Goal: Task Accomplishment & Management: Complete application form

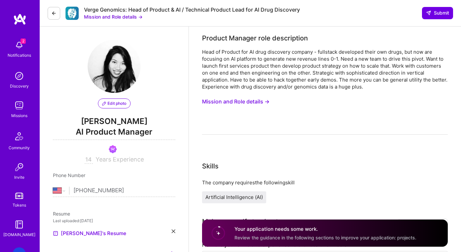
select select "US"
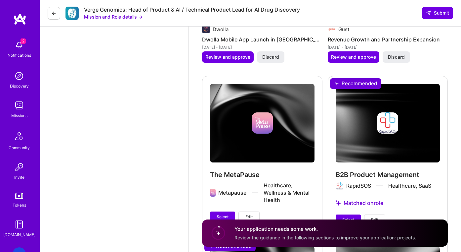
scroll to position [1291, 0]
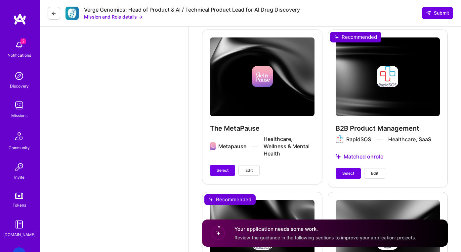
click at [256, 172] on button "Edit" at bounding box center [249, 170] width 21 height 11
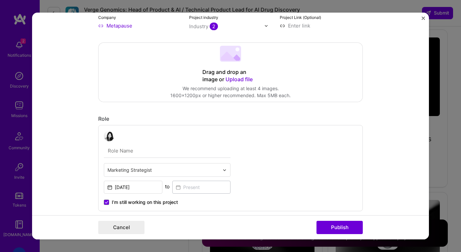
scroll to position [93, 0]
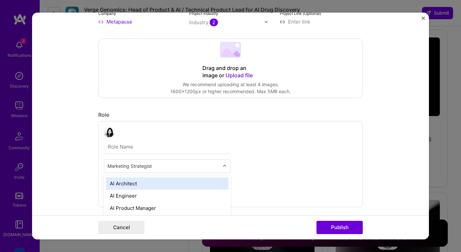
click at [164, 169] on input "text" at bounding box center [164, 165] width 112 height 7
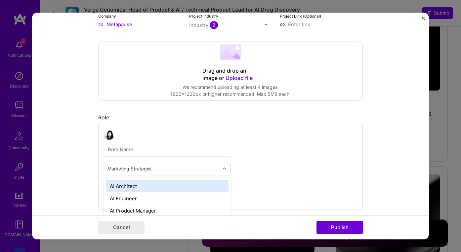
scroll to position [90, 0]
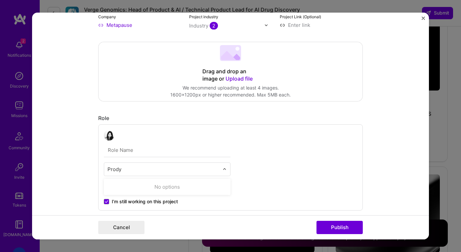
type input "Prod"
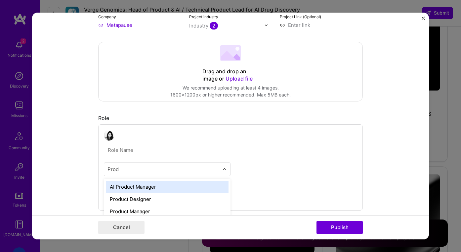
click at [152, 191] on div "AI Product Manager" at bounding box center [167, 186] width 123 height 12
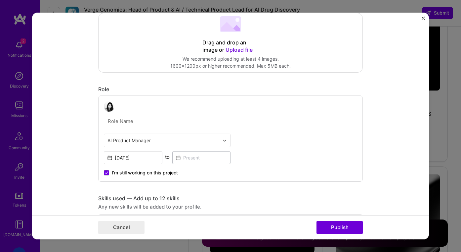
scroll to position [121, 0]
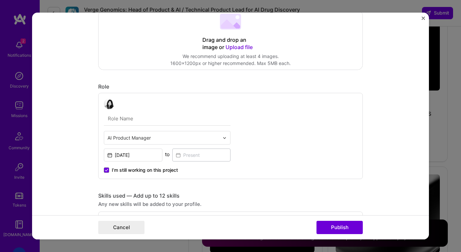
click at [129, 171] on span "I’m still working on this project" at bounding box center [145, 170] width 66 height 7
click at [0, 0] on input "I’m still working on this project" at bounding box center [0, 0] width 0 height 0
click at [195, 153] on input at bounding box center [201, 154] width 59 height 13
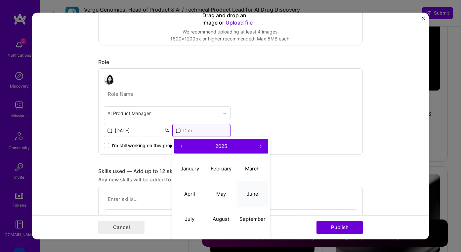
scroll to position [153, 0]
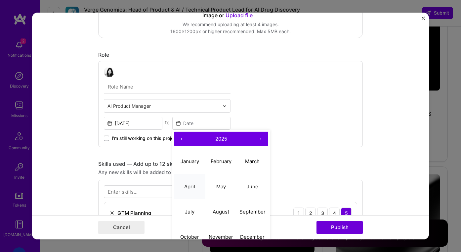
click at [188, 183] on abbr "April" at bounding box center [189, 186] width 11 height 6
type input "[DATE]"
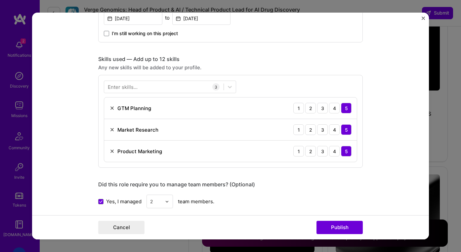
scroll to position [262, 0]
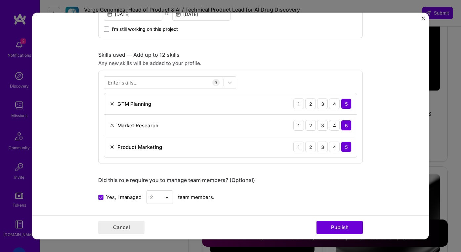
drag, startPoint x: 114, startPoint y: 146, endPoint x: 117, endPoint y: 129, distance: 16.9
click at [114, 146] on img at bounding box center [112, 146] width 5 height 5
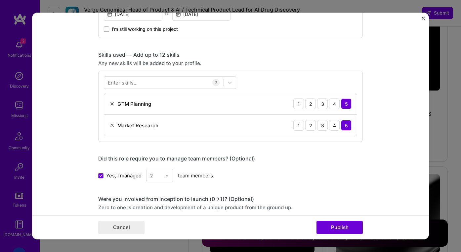
drag, startPoint x: 113, startPoint y: 124, endPoint x: 113, endPoint y: 111, distance: 12.9
click at [113, 124] on img at bounding box center [112, 124] width 5 height 5
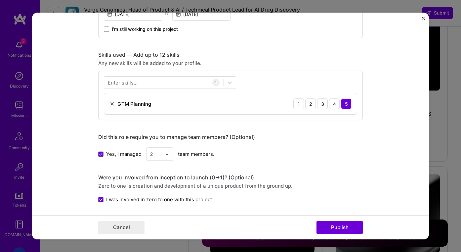
drag, startPoint x: 113, startPoint y: 102, endPoint x: 123, endPoint y: 100, distance: 10.6
click at [113, 102] on img at bounding box center [112, 103] width 5 height 5
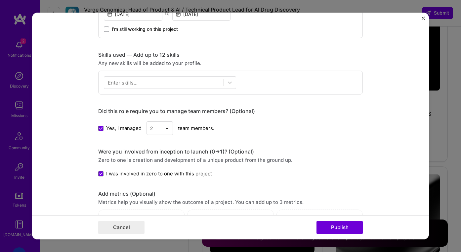
click at [138, 77] on div at bounding box center [163, 82] width 119 height 11
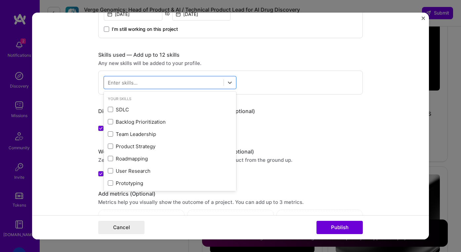
click at [137, 82] on div "Enter skills..." at bounding box center [123, 82] width 30 height 7
click at [143, 81] on div at bounding box center [163, 82] width 119 height 11
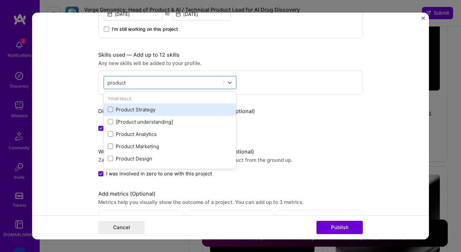
click at [138, 108] on div "Product Strategy" at bounding box center [170, 109] width 124 height 7
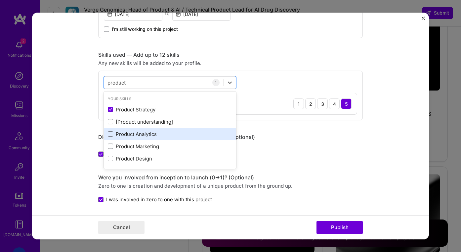
click at [132, 135] on div "Product Analytics" at bounding box center [170, 133] width 124 height 7
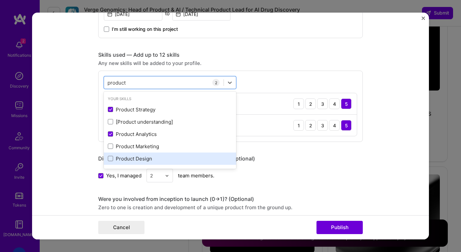
click at [129, 158] on div "Product Design" at bounding box center [170, 158] width 124 height 7
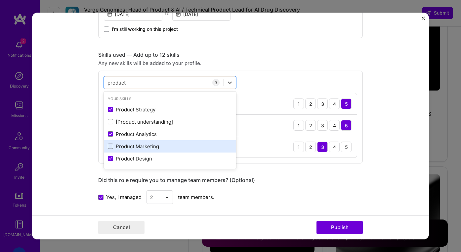
click at [127, 146] on div "Product Marketing" at bounding box center [170, 146] width 124 height 7
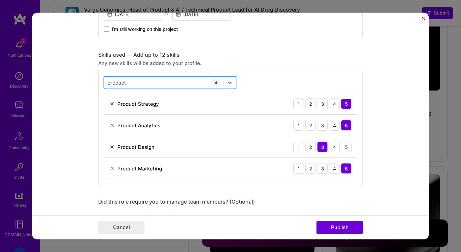
drag, startPoint x: 140, startPoint y: 83, endPoint x: 113, endPoint y: 82, distance: 27.2
click at [113, 82] on div "product product" at bounding box center [163, 82] width 119 height 11
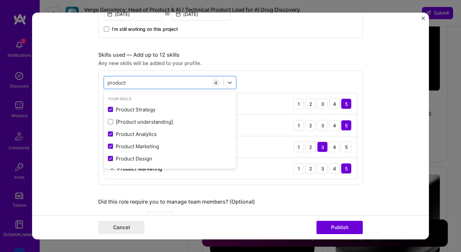
drag, startPoint x: 124, startPoint y: 82, endPoint x: 74, endPoint y: 80, distance: 49.7
click at [74, 80] on form "Project title The MetaPause Company Metapause Project industry Industry 2 Proje…" at bounding box center [230, 126] width 397 height 226
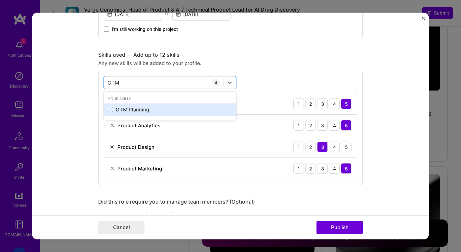
click at [141, 109] on div "GTM Planning" at bounding box center [170, 109] width 124 height 7
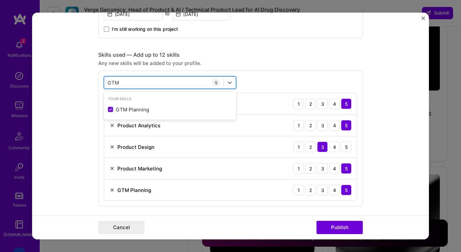
click at [136, 79] on div "GTM GTM" at bounding box center [163, 82] width 119 height 11
drag, startPoint x: 125, startPoint y: 78, endPoint x: 106, endPoint y: 74, distance: 19.8
click at [106, 74] on div "option GTM Planning, selected. option GTM Planning selected, 0 of 2. 1 result a…" at bounding box center [230, 139] width 265 height 136
click at [132, 81] on div "GTM GTM" at bounding box center [163, 82] width 119 height 11
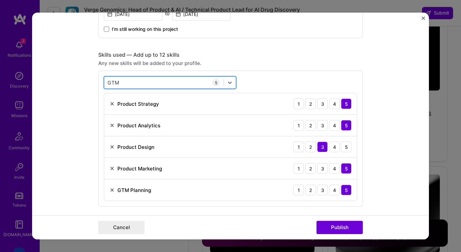
drag, startPoint x: 182, startPoint y: 82, endPoint x: 156, endPoint y: 77, distance: 26.3
click at [142, 77] on div "GTM GTM" at bounding box center [163, 82] width 119 height 11
click at [235, 83] on div at bounding box center [230, 82] width 12 height 12
click at [230, 82] on icon at bounding box center [230, 82] width 7 height 7
click at [184, 79] on div "GTM GTM" at bounding box center [163, 82] width 119 height 11
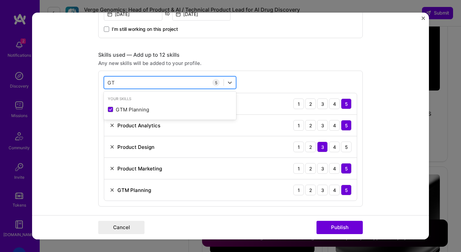
type input "G"
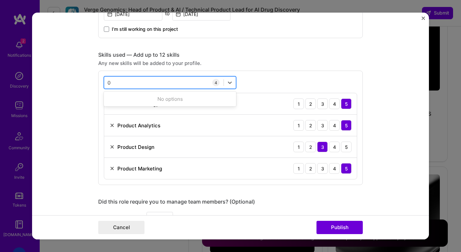
type input "0"
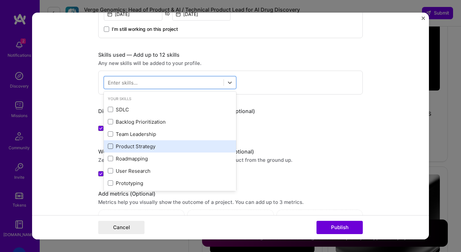
click at [109, 145] on span at bounding box center [110, 145] width 5 height 5
click at [0, 0] on input "checkbox" at bounding box center [0, 0] width 0 height 0
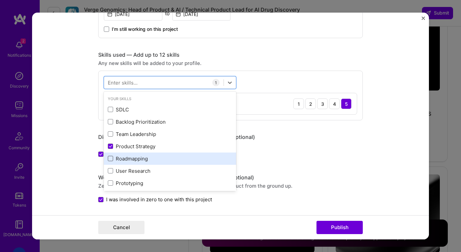
click at [111, 158] on span at bounding box center [110, 158] width 5 height 5
click at [0, 0] on input "checkbox" at bounding box center [0, 0] width 0 height 0
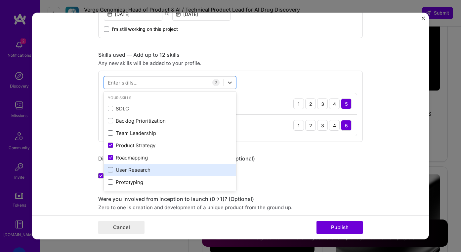
scroll to position [2, 0]
click at [110, 168] on span at bounding box center [110, 168] width 5 height 5
click at [0, 0] on input "checkbox" at bounding box center [0, 0] width 0 height 0
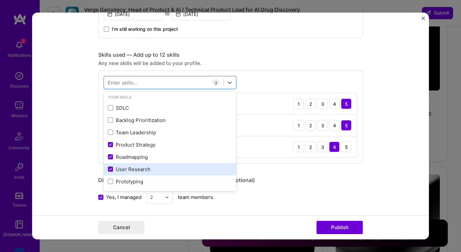
drag, startPoint x: 111, startPoint y: 182, endPoint x: 149, endPoint y: 170, distance: 39.7
click at [111, 182] on span at bounding box center [110, 180] width 5 height 5
click at [0, 0] on input "checkbox" at bounding box center [0, 0] width 0 height 0
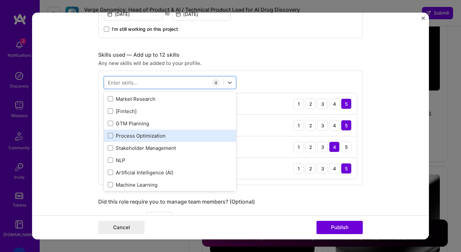
scroll to position [97, 0]
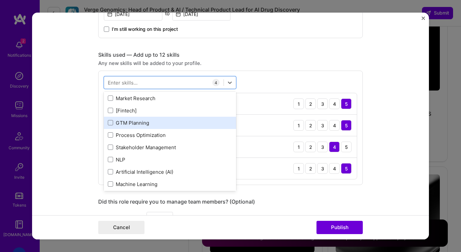
drag, startPoint x: 129, startPoint y: 122, endPoint x: 119, endPoint y: 124, distance: 10.7
click at [129, 122] on div "GTM Planning" at bounding box center [170, 122] width 124 height 7
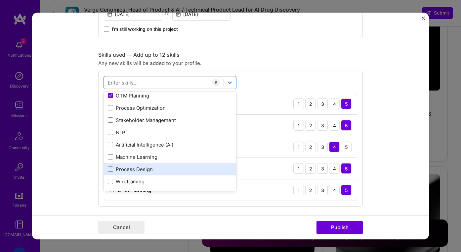
scroll to position [131, 0]
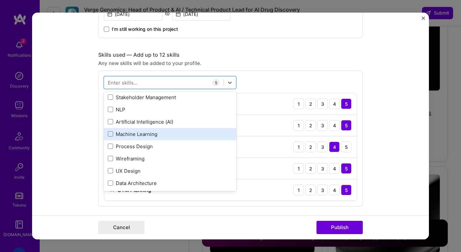
click at [148, 132] on div "Machine Learning" at bounding box center [170, 133] width 124 height 7
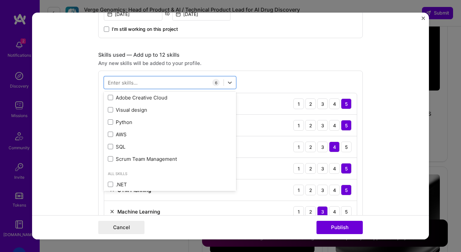
scroll to position [712, 0]
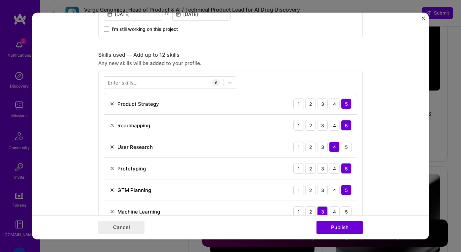
click at [92, 170] on form "Project title The MetaPause Company Metapause Project industry Industry 2 Proje…" at bounding box center [230, 126] width 397 height 226
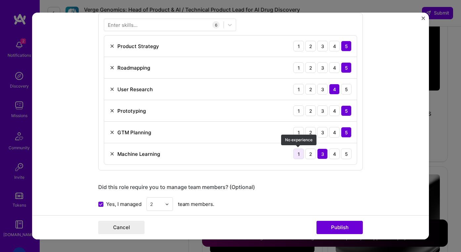
scroll to position [315, 0]
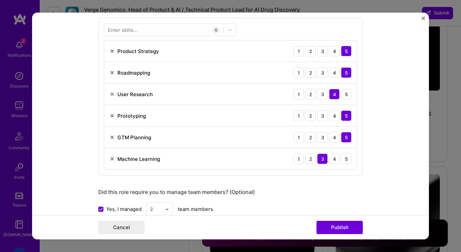
click at [114, 159] on img at bounding box center [112, 158] width 5 height 5
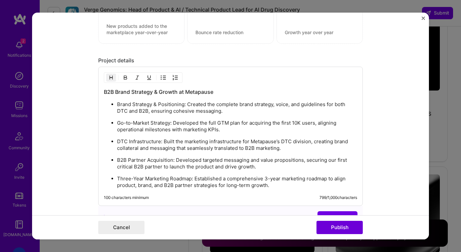
scroll to position [593, 0]
click at [225, 148] on p "DTC Infrastructure: Built the marketing infrastructure for Metapause’s DTC divi…" at bounding box center [237, 144] width 240 height 13
click at [217, 152] on ul "Brand Strategy & Positioning: Created the complete brand strategy, voice, and g…" at bounding box center [231, 145] width 254 height 88
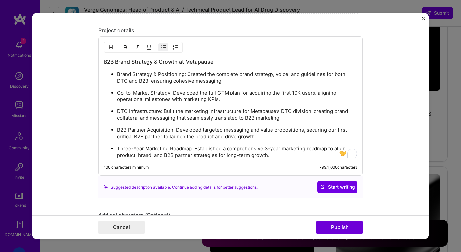
scroll to position [623, 0]
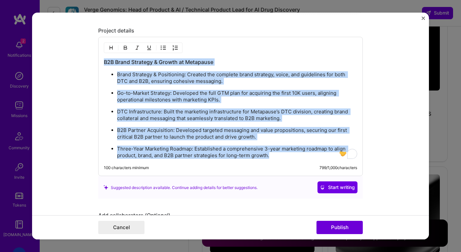
drag, startPoint x: 274, startPoint y: 156, endPoint x: 101, endPoint y: 54, distance: 200.8
click at [101, 54] on div "B2B Brand Strategy & Growth at Metapause Brand Strategy & Positioning: Created …" at bounding box center [230, 106] width 265 height 139
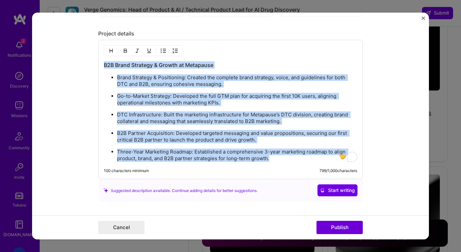
scroll to position [620, 0]
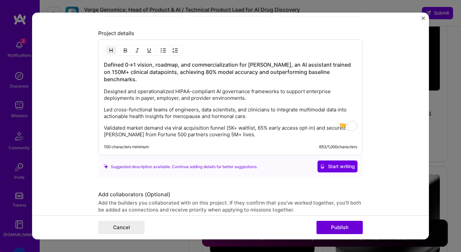
click at [227, 124] on p "Validated market demand via viral acquisition funnel (5K+ waitlist, 65% early a…" at bounding box center [231, 130] width 254 height 13
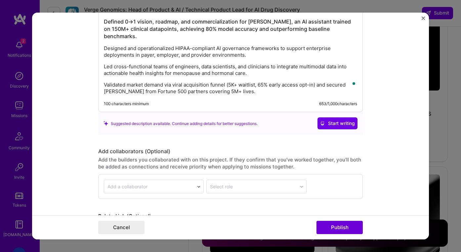
scroll to position [699, 0]
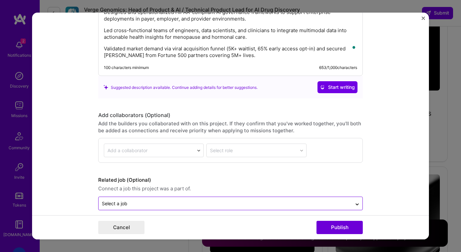
click at [315, 201] on div "Select a job" at bounding box center [226, 203] width 254 height 13
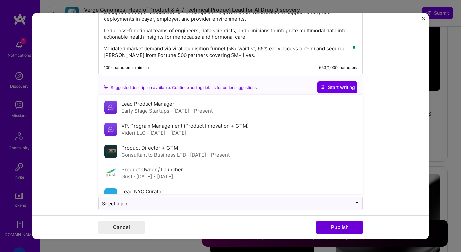
drag, startPoint x: 342, startPoint y: 171, endPoint x: 407, endPoint y: 150, distance: 68.0
click at [407, 150] on form "Project title The MetaPause Company Metapause Project industry Industry 2 Proje…" at bounding box center [230, 126] width 397 height 226
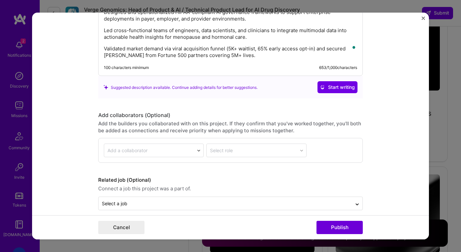
drag, startPoint x: 406, startPoint y: 150, endPoint x: 402, endPoint y: 152, distance: 5.3
click at [406, 150] on form "Project title The MetaPause Company Metapause Project industry Industry 2 Proje…" at bounding box center [230, 126] width 397 height 226
click at [347, 226] on button "Publish" at bounding box center [340, 226] width 46 height 13
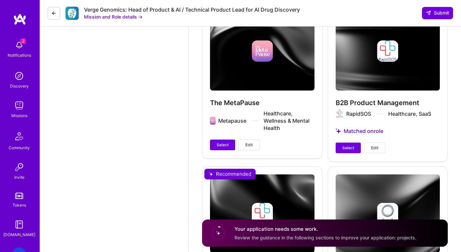
drag, startPoint x: 226, startPoint y: 145, endPoint x: 251, endPoint y: 143, distance: 24.9
click at [226, 145] on span "Select" at bounding box center [223, 145] width 12 height 6
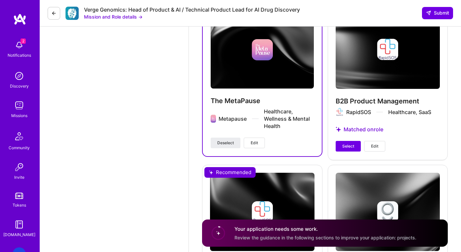
scroll to position [1318, 0]
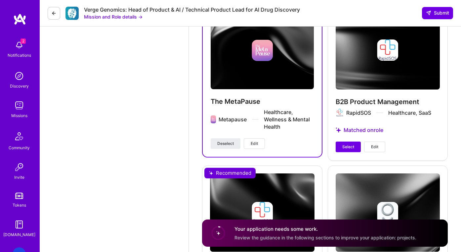
click at [382, 144] on button "Edit" at bounding box center [374, 146] width 21 height 11
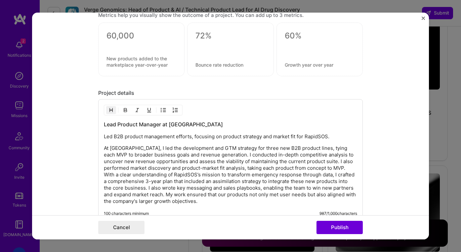
click at [211, 161] on p "At [GEOGRAPHIC_DATA], I led the development and GTM strategy for three new B2B …" at bounding box center [231, 175] width 254 height 60
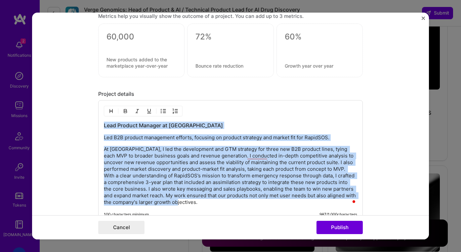
copy div "Lead Product Manager at RapidSOS Led B2B product management efforts, focusing o…"
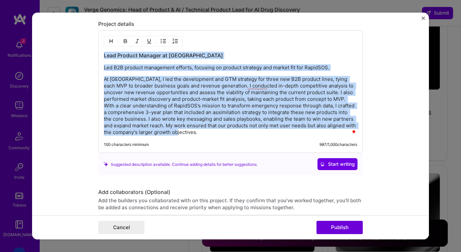
scroll to position [698, 0]
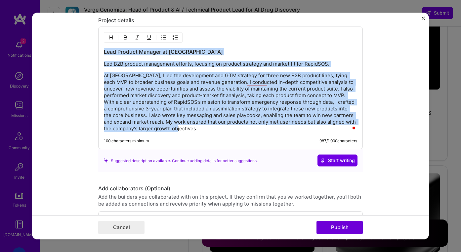
copy div "Lead Product Manager at RapidSOS Led B2B product management efforts, focusing o…"
click at [221, 81] on p "At [GEOGRAPHIC_DATA], I led the development and GTM strategy for three new B2B …" at bounding box center [231, 102] width 254 height 60
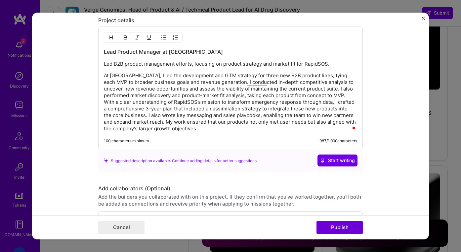
click at [274, 124] on p "At [GEOGRAPHIC_DATA], I led the development and GTM strategy for three new B2B …" at bounding box center [231, 102] width 254 height 60
click at [354, 63] on p "Led B2B product management efforts, focusing on product strategy and market fit…" at bounding box center [231, 64] width 254 height 7
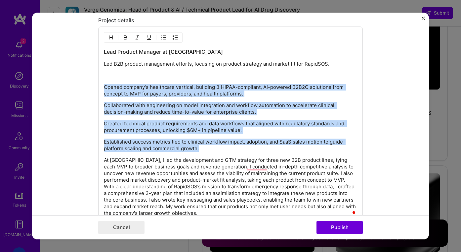
drag, startPoint x: 203, startPoint y: 149, endPoint x: 94, endPoint y: 85, distance: 126.0
click at [94, 85] on form "Project title B2B Product Management Company RapidSOS Project industry Industry…" at bounding box center [230, 126] width 397 height 226
click at [161, 37] on img "button" at bounding box center [163, 37] width 5 height 5
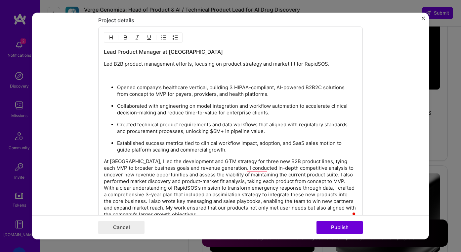
click at [134, 78] on p "To enrich screen reader interactions, please activate Accessibility in Grammarl…" at bounding box center [231, 75] width 254 height 7
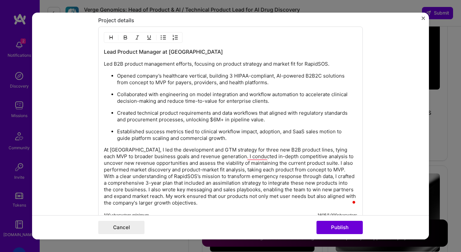
scroll to position [698, 0]
click at [105, 149] on p "At [GEOGRAPHIC_DATA], I led the development and GTM strategy for three new B2B …" at bounding box center [231, 176] width 254 height 60
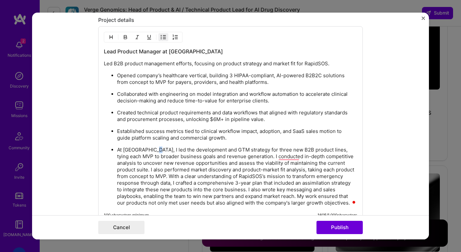
scroll to position [700, 0]
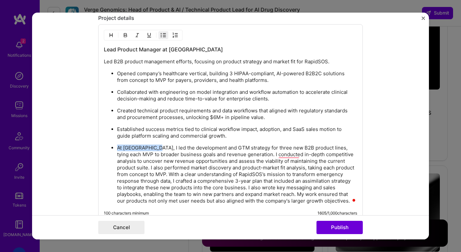
drag, startPoint x: 154, startPoint y: 149, endPoint x: 117, endPoint y: 149, distance: 37.4
click at [117, 149] on p "At [GEOGRAPHIC_DATA], I led the development and GTM strategy for three new B2B …" at bounding box center [237, 174] width 240 height 60
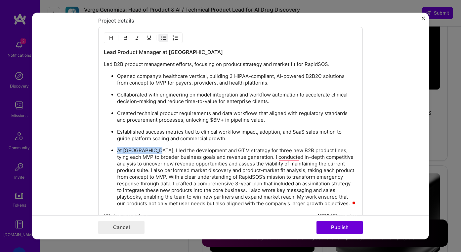
scroll to position [697, 0]
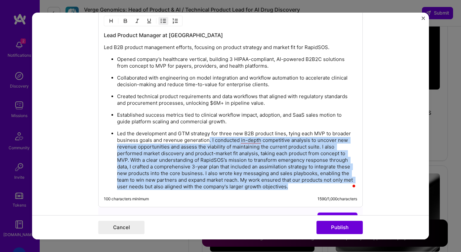
drag, startPoint x: 209, startPoint y: 156, endPoint x: 340, endPoint y: 194, distance: 136.8
click at [340, 194] on div "Lead Product Manager at RapidSOS Led B2B product management efforts, focusing o…" at bounding box center [230, 108] width 265 height 197
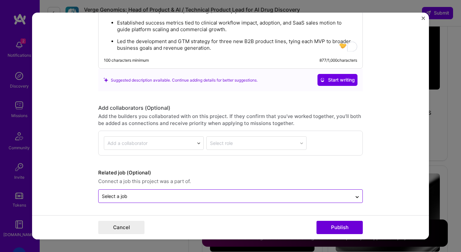
scroll to position [806, 0]
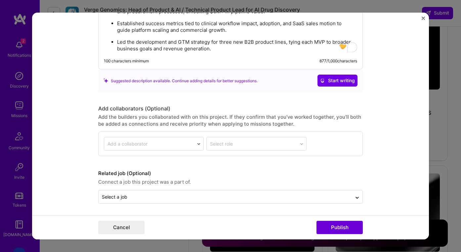
click at [337, 226] on button "Publish" at bounding box center [340, 226] width 46 height 13
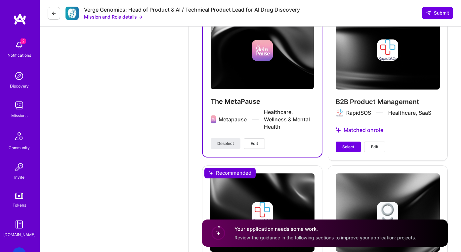
click at [377, 147] on span "Edit" at bounding box center [374, 147] width 7 height 6
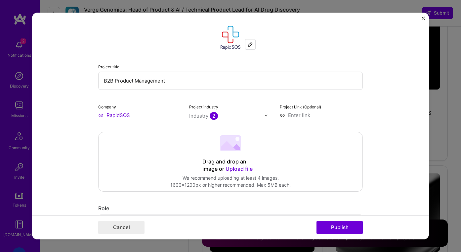
click at [125, 80] on input "B2B Product Management" at bounding box center [230, 81] width 265 height 18
drag, startPoint x: 174, startPoint y: 79, endPoint x: 71, endPoint y: 76, distance: 103.0
click at [71, 76] on form "Project title B2B Product Management Company RapidSOS Project industry Industry…" at bounding box center [230, 126] width 397 height 226
type input "B2B Product Lead"
click at [342, 226] on button "Publish" at bounding box center [340, 226] width 46 height 13
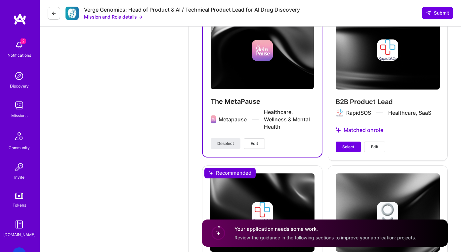
click at [255, 141] on span "Edit" at bounding box center [254, 143] width 7 height 6
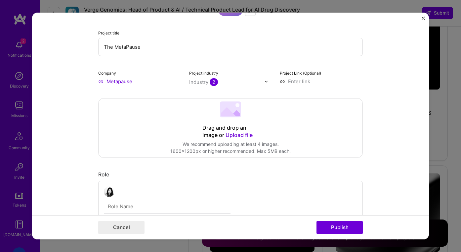
scroll to position [64, 0]
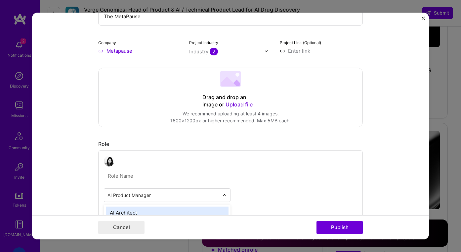
click at [135, 197] on input "text" at bounding box center [164, 194] width 112 height 7
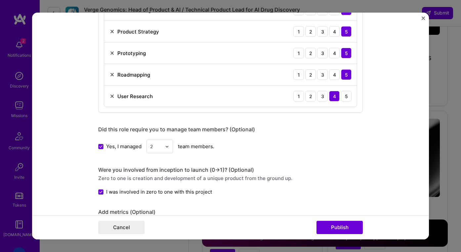
scroll to position [372, 0]
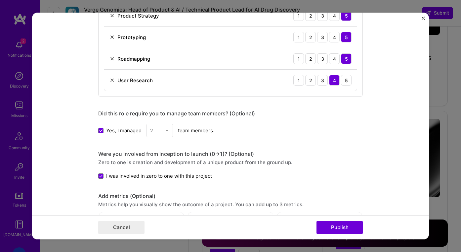
click at [76, 114] on form "Project title The MetaPause Company Metapause Project industry Industry 2 Proje…" at bounding box center [230, 126] width 397 height 226
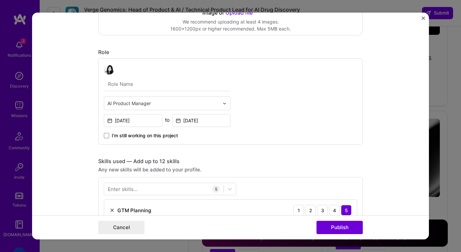
scroll to position [147, 0]
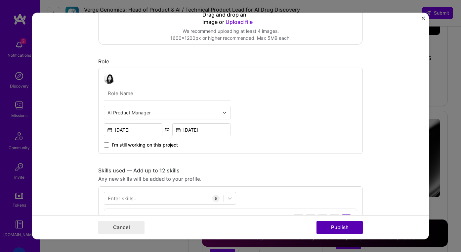
click at [354, 229] on button "Publish" at bounding box center [340, 226] width 46 height 13
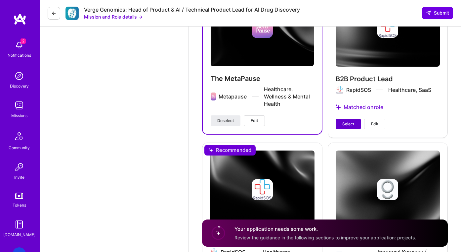
scroll to position [1341, 0]
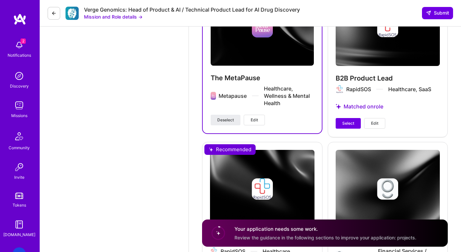
click at [349, 127] on button "Select" at bounding box center [348, 123] width 25 height 11
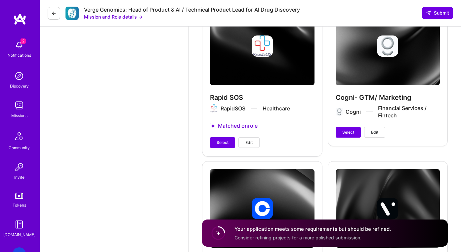
scroll to position [1480, 0]
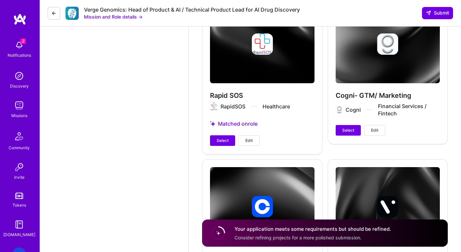
click at [249, 144] on button "Edit" at bounding box center [249, 140] width 21 height 11
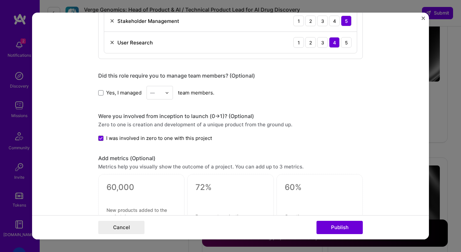
scroll to position [428, 0]
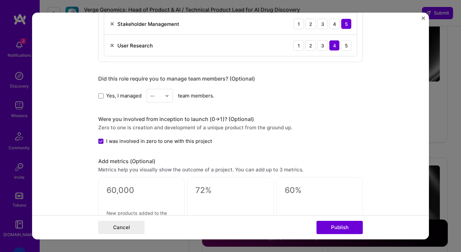
click at [423, 19] on img "Close" at bounding box center [423, 18] width 3 height 3
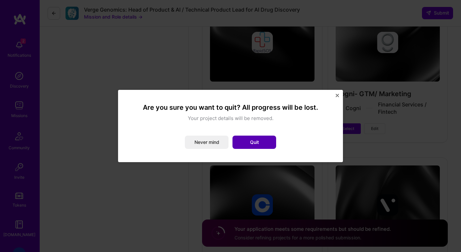
click at [242, 144] on button "Quit" at bounding box center [255, 141] width 44 height 13
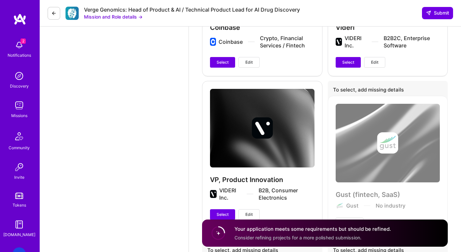
scroll to position [1710, 0]
click at [251, 212] on span "Edit" at bounding box center [249, 214] width 7 height 6
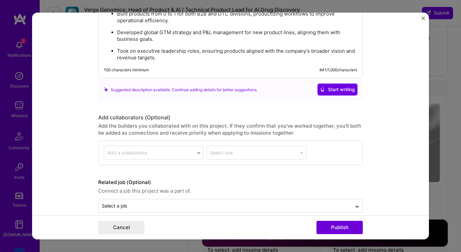
scroll to position [739, 0]
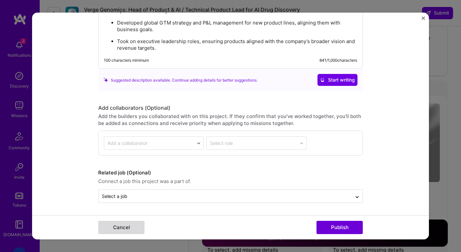
click at [123, 227] on button "Cancel" at bounding box center [121, 226] width 46 height 13
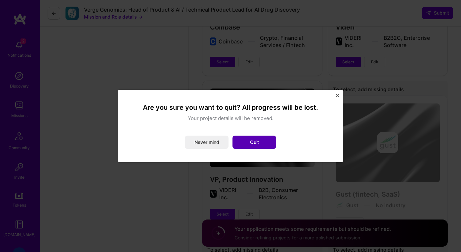
click at [259, 143] on button "Quit" at bounding box center [255, 141] width 44 height 13
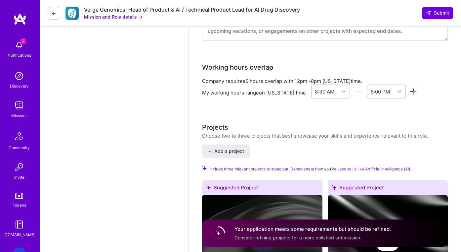
scroll to position [977, 0]
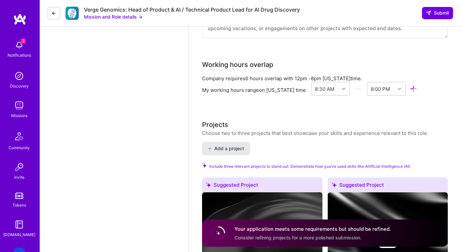
click at [224, 149] on span "Add a project" at bounding box center [226, 148] width 36 height 7
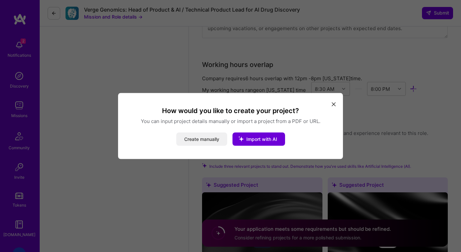
click at [210, 140] on button "Create manually" at bounding box center [201, 138] width 51 height 13
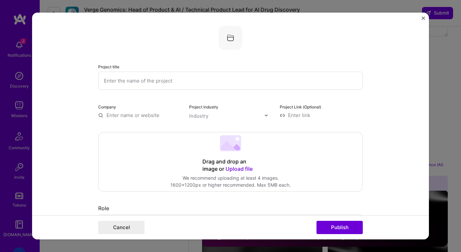
scroll to position [2, 0]
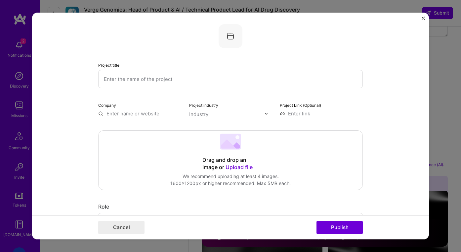
click at [154, 79] on input "text" at bounding box center [230, 79] width 265 height 18
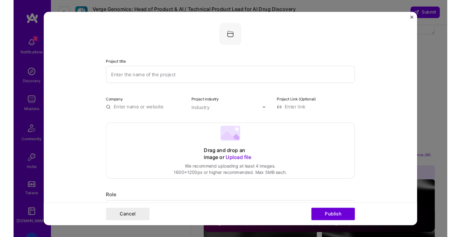
scroll to position [0, 0]
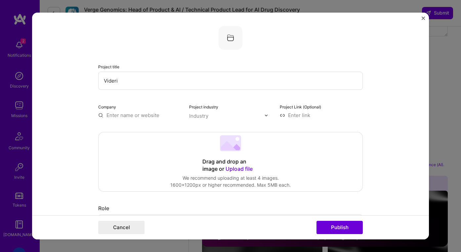
type input "Videri"
click at [137, 117] on input "text" at bounding box center [139, 115] width 83 height 7
type input "B"
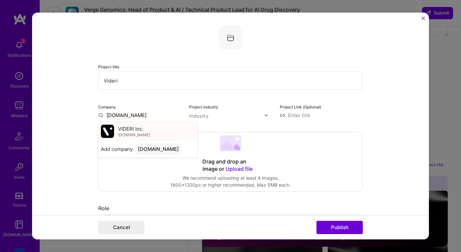
click at [150, 133] on div "VIDERI Inc. [DOMAIN_NAME]" at bounding box center [147, 131] width 99 height 19
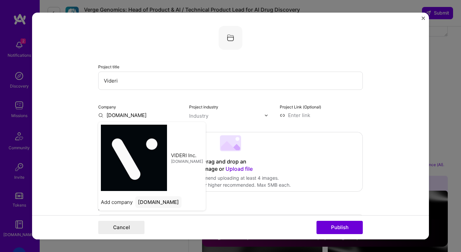
type input "VIDERI Inc."
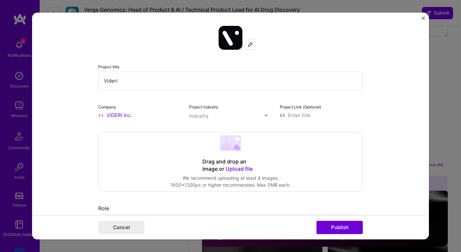
click at [208, 116] on div "Industry" at bounding box center [198, 115] width 19 height 7
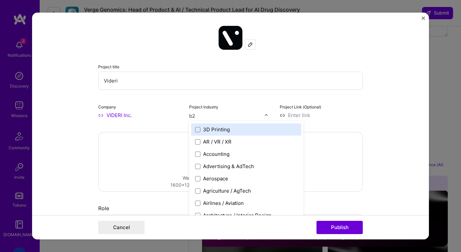
type input "b2b"
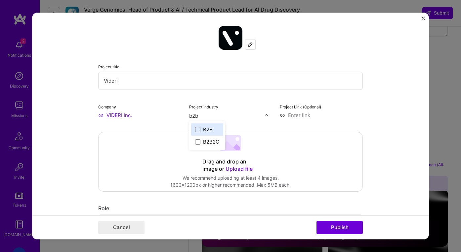
click at [211, 128] on div "B2B" at bounding box center [208, 129] width 10 height 7
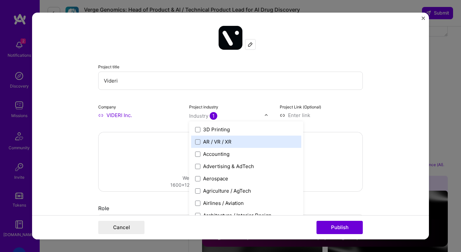
click at [117, 167] on div "Drag and drop an image or Upload file Upload file We recommend uploading at lea…" at bounding box center [231, 161] width 264 height 59
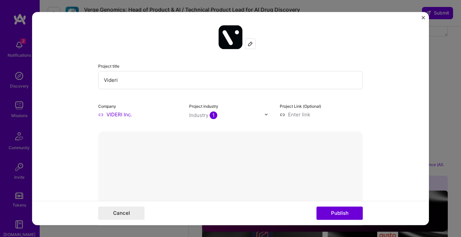
drag, startPoint x: 352, startPoint y: 137, endPoint x: 320, endPoint y: 142, distance: 32.9
click at [320, 230] on div "Delete Done" at bounding box center [230, 230] width 265 height 0
click at [320, 236] on button "Delete" at bounding box center [326, 242] width 21 height 12
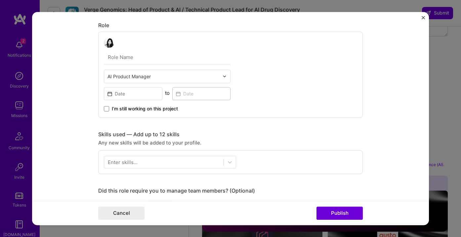
scroll to position [183, 0]
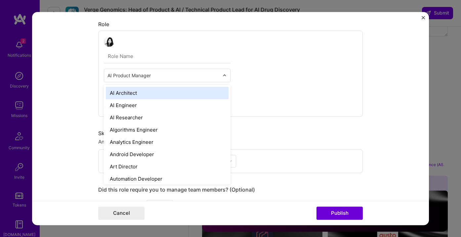
click at [155, 77] on input "text" at bounding box center [164, 75] width 112 height 7
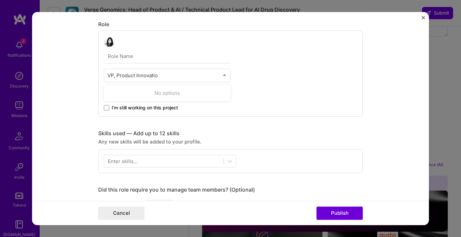
type input "VP, Product Innovatio"
click at [355, 101] on div "0 results available for search term VP, Product Innovatio. Use Up and Down to c…" at bounding box center [230, 73] width 265 height 86
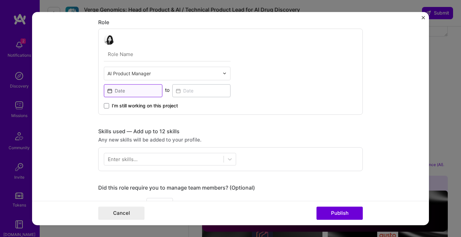
click at [140, 89] on input at bounding box center [133, 90] width 59 height 13
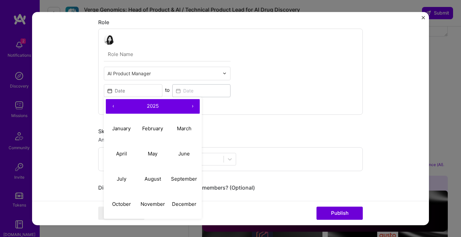
click at [114, 105] on button "‹" at bounding box center [113, 106] width 15 height 15
click at [115, 105] on button "‹" at bounding box center [113, 106] width 15 height 15
click at [114, 106] on button "‹" at bounding box center [113, 106] width 15 height 15
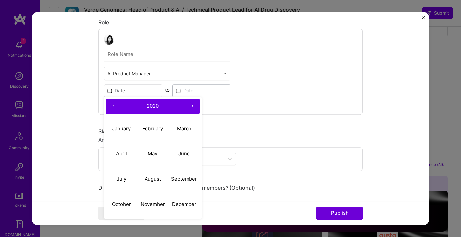
click at [114, 106] on button "‹" at bounding box center [113, 106] width 15 height 15
drag, startPoint x: 152, startPoint y: 178, endPoint x: 182, endPoint y: 111, distance: 73.1
click at [152, 177] on abbr "August" at bounding box center [153, 178] width 17 height 6
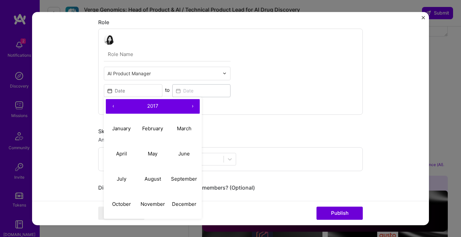
type input "[DATE]"
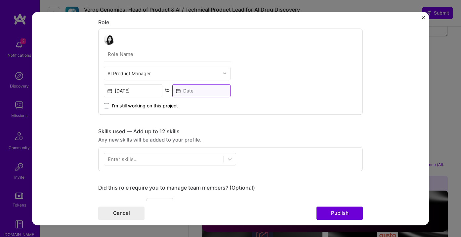
click at [196, 90] on input at bounding box center [201, 90] width 59 height 13
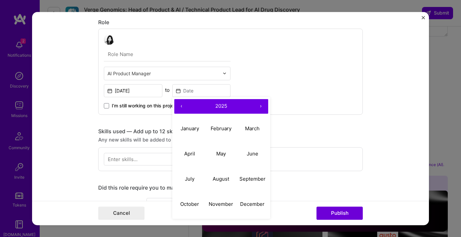
click at [182, 107] on button "‹" at bounding box center [181, 106] width 15 height 15
click at [182, 106] on button "‹" at bounding box center [181, 106] width 15 height 15
click at [196, 152] on button "April" at bounding box center [189, 153] width 31 height 25
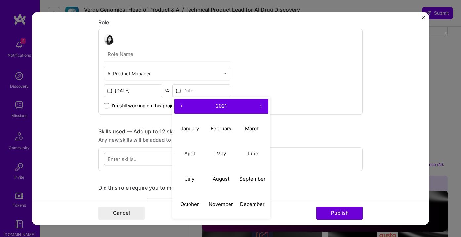
type input "[DATE]"
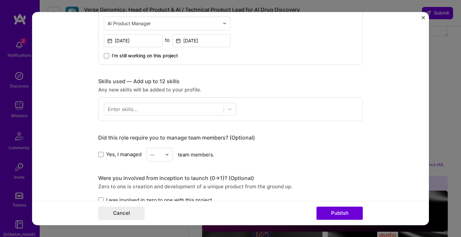
scroll to position [235, 0]
drag, startPoint x: 109, startPoint y: 155, endPoint x: 138, endPoint y: 154, distance: 28.8
click at [109, 155] on span "Yes, I managed" at bounding box center [123, 154] width 35 height 7
click at [0, 0] on input "Yes, I managed" at bounding box center [0, 0] width 0 height 0
click at [164, 154] on div "—" at bounding box center [156, 154] width 18 height 13
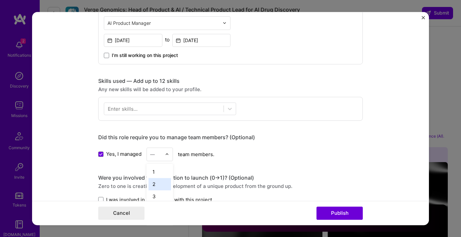
scroll to position [48, 0]
drag, startPoint x: 162, startPoint y: 189, endPoint x: 181, endPoint y: 174, distance: 23.6
click at [162, 188] on div "6" at bounding box center [160, 185] width 23 height 12
click at [249, 160] on div "Yes, I managed 6 team members." at bounding box center [230, 154] width 265 height 14
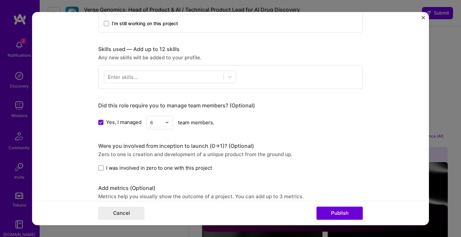
scroll to position [277, 0]
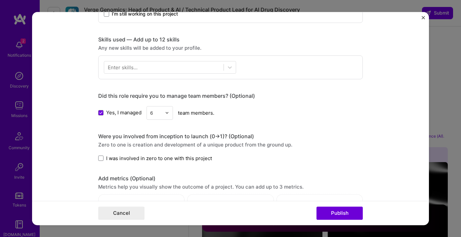
click at [158, 155] on span "I was involved in zero to one with this project" at bounding box center [159, 158] width 106 height 7
click at [0, 0] on input "I was involved in zero to one with this project" at bounding box center [0, 0] width 0 height 0
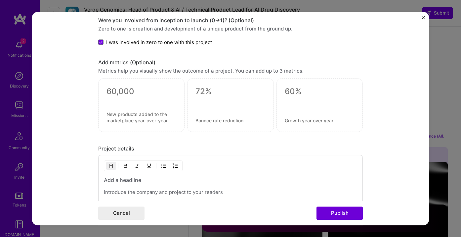
scroll to position [444, 0]
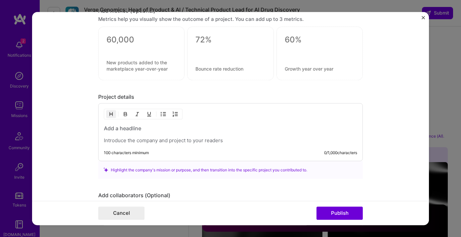
click at [157, 145] on div "100 characters minimum 0 / 1,000 characters" at bounding box center [230, 132] width 265 height 58
click at [158, 140] on p at bounding box center [231, 140] width 254 height 7
click at [157, 140] on p "To enrich screen reader interactions, please activate Accessibility in Grammarl…" at bounding box center [231, 140] width 254 height 7
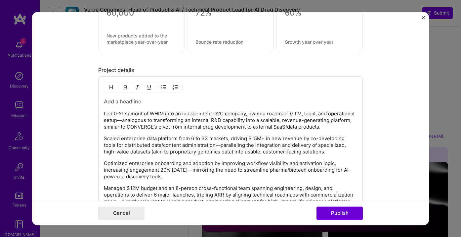
scroll to position [458, 0]
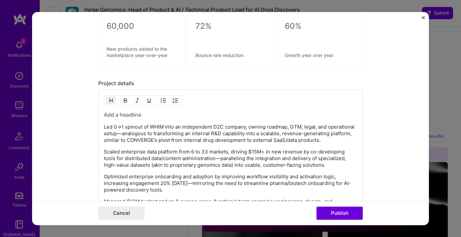
click at [204, 118] on h3 "To enrich screen reader interactions, please activate Accessibility in Grammarl…" at bounding box center [231, 114] width 254 height 7
drag, startPoint x: 175, startPoint y: 129, endPoint x: 140, endPoint y: 113, distance: 38.2
click at [175, 129] on p "Led 0→1 spinout of WHIM into an independent D2C company, owning roadmap, GTM, l…" at bounding box center [231, 133] width 254 height 20
click at [159, 116] on h3 "Built new commericially successful product lines from 0 to 1" at bounding box center [231, 114] width 254 height 7
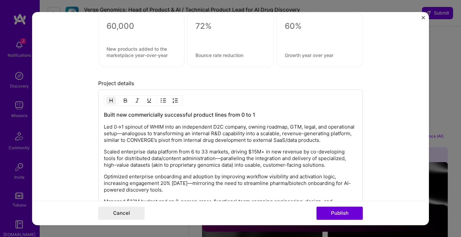
click at [157, 114] on h3 "Built new commericially successful product lines from 0 to 1" at bounding box center [231, 114] width 254 height 7
click at [195, 143] on p "Led 0→1 spinout of WHIM into an independent D2C company, owning roadmap, GTM, l…" at bounding box center [231, 133] width 254 height 20
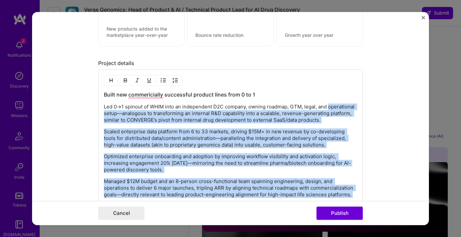
scroll to position [478, 0]
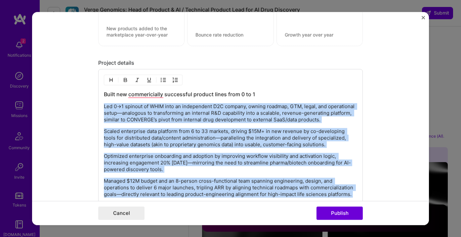
drag, startPoint x: 126, startPoint y: 135, endPoint x: 102, endPoint y: 105, distance: 38.9
click at [102, 105] on div "Built new commericially successful product lines from 0 to 1 Led 0→1 spinout of…" at bounding box center [230, 154] width 265 height 170
click at [164, 78] on img "button" at bounding box center [163, 79] width 5 height 5
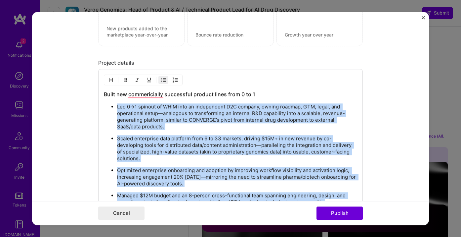
scroll to position [480, 0]
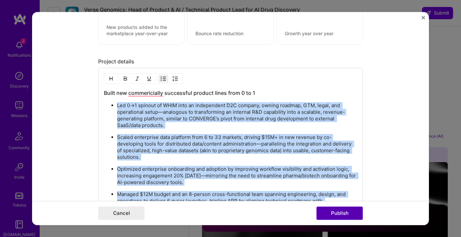
click at [333, 211] on button "Publish" at bounding box center [340, 212] width 46 height 13
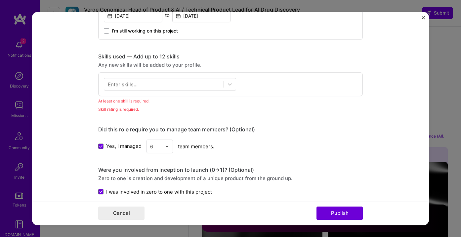
scroll to position [259, 0]
click at [140, 81] on div at bounding box center [163, 84] width 119 height 11
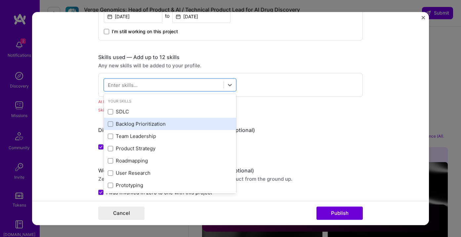
click at [146, 126] on div "Backlog Prioritization" at bounding box center [170, 123] width 124 height 7
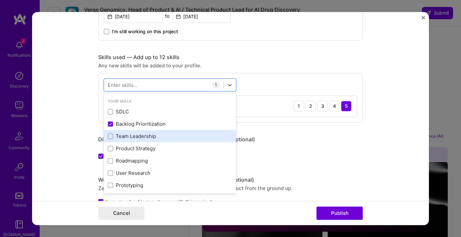
drag, startPoint x: 126, startPoint y: 137, endPoint x: 122, endPoint y: 136, distance: 4.0
click at [126, 137] on div "Team Leadership" at bounding box center [170, 136] width 124 height 7
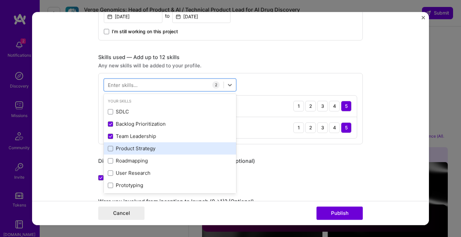
drag, startPoint x: 123, startPoint y: 147, endPoint x: 125, endPoint y: 150, distance: 3.4
click at [124, 147] on div "Product Strategy" at bounding box center [170, 148] width 124 height 7
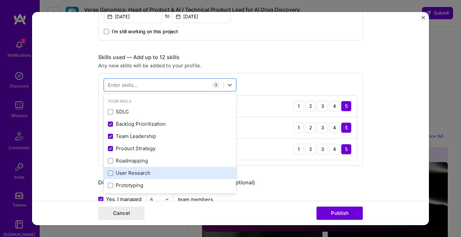
drag, startPoint x: 126, startPoint y: 163, endPoint x: 125, endPoint y: 167, distance: 3.7
click at [126, 163] on div "Roadmapping" at bounding box center [170, 160] width 124 height 7
click at [124, 172] on div "User Research" at bounding box center [170, 172] width 124 height 7
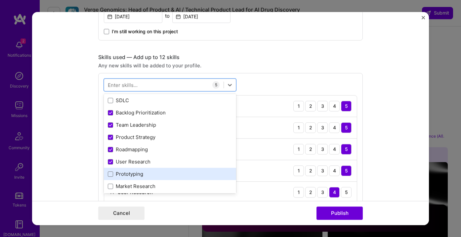
click at [125, 174] on div "Prototyping" at bounding box center [170, 173] width 124 height 7
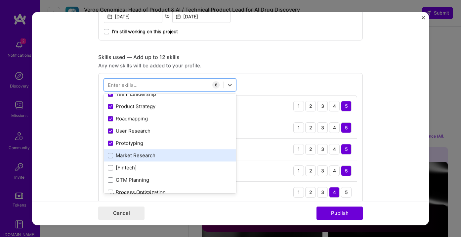
click at [131, 154] on div "Market Research" at bounding box center [170, 155] width 124 height 7
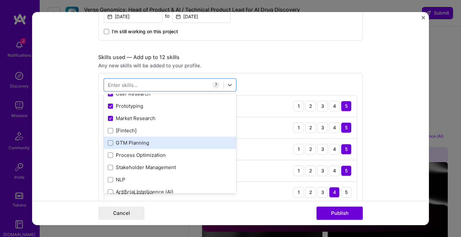
click at [132, 143] on div "GTM Planning" at bounding box center [170, 142] width 124 height 7
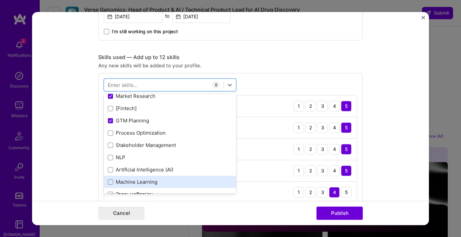
scroll to position [118, 0]
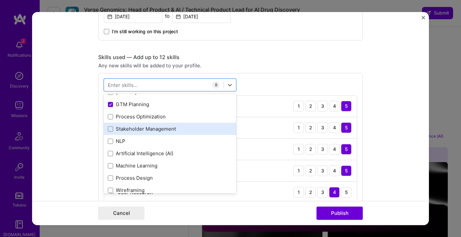
click at [155, 129] on div "Stakeholder Management" at bounding box center [170, 128] width 124 height 7
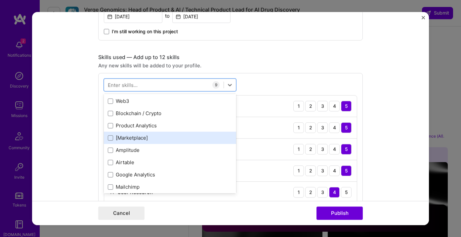
scroll to position [489, 0]
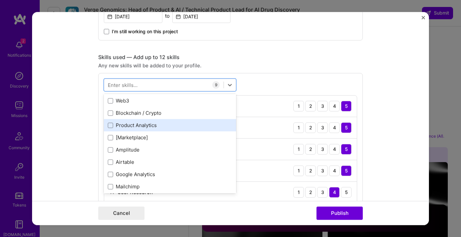
click at [159, 125] on div "Product Analytics" at bounding box center [170, 125] width 124 height 7
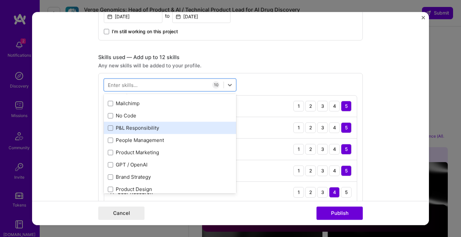
scroll to position [583, 0]
click at [152, 128] on div "People Management" at bounding box center [170, 128] width 124 height 7
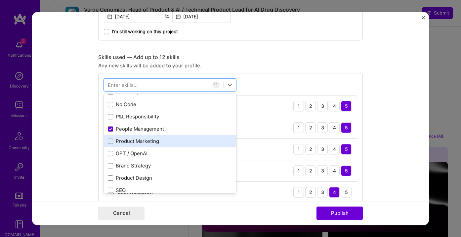
drag, startPoint x: 149, startPoint y: 119, endPoint x: 150, endPoint y: 139, distance: 20.2
click at [149, 119] on div "P&L Responsibility" at bounding box center [170, 116] width 124 height 7
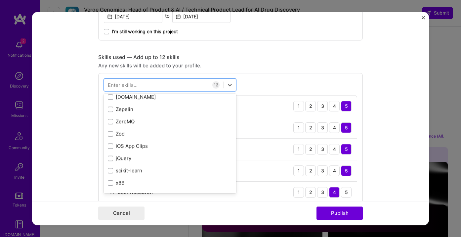
scroll to position [4657, 0]
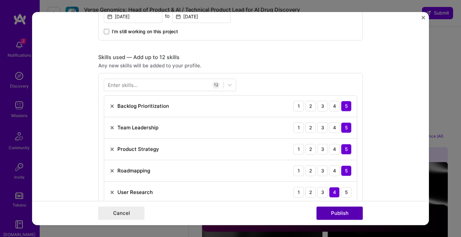
click at [347, 214] on button "Publish" at bounding box center [340, 212] width 46 height 13
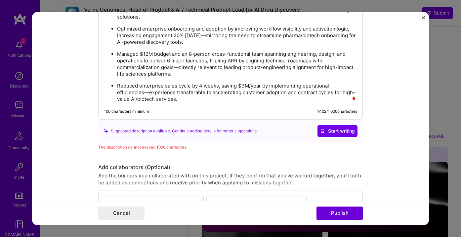
scroll to position [889, 0]
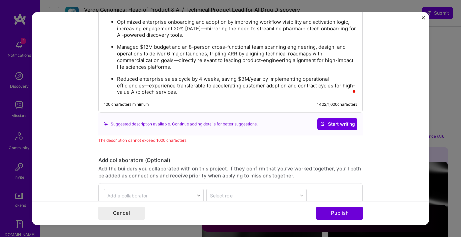
click at [440, 86] on div "Project title Videri Company VIDERI Inc. Project industry Industry 1 Project Li…" at bounding box center [230, 118] width 461 height 237
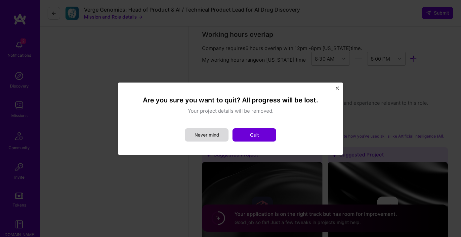
click at [214, 136] on button "Never mind" at bounding box center [207, 134] width 44 height 13
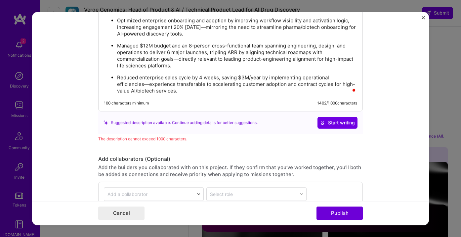
click at [179, 88] on p "Reduced enterprise sales cycle by 4 weeks, saving $3M/year by implementing oper…" at bounding box center [237, 84] width 240 height 20
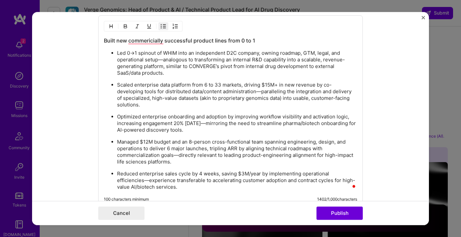
scroll to position [794, 0]
drag, startPoint x: 274, startPoint y: 45, endPoint x: 280, endPoint y: 150, distance: 105.1
click at [304, 157] on div "Built new commericially successful product lines from 0 to 1 Led 0→1 spinout of…" at bounding box center [231, 113] width 254 height 153
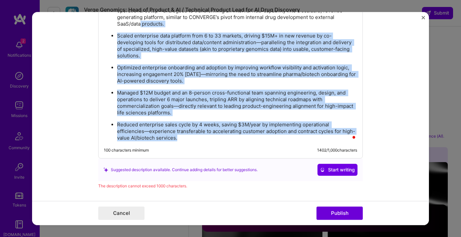
scroll to position [766, 0]
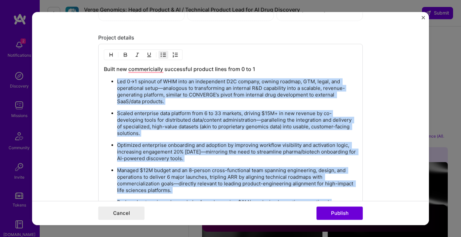
drag, startPoint x: 167, startPoint y: 132, endPoint x: 105, endPoint y: 83, distance: 79.9
click at [105, 83] on ul "Led 0→1 spinout of WHIM into an independent D2C company, owning roadmap, GTM, l…" at bounding box center [231, 148] width 254 height 141
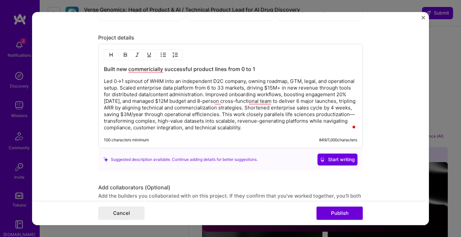
click at [147, 87] on p "Led 0→1 spinout of WHIM into an independent D2C company, owning roadmap, GTM, l…" at bounding box center [231, 104] width 254 height 53
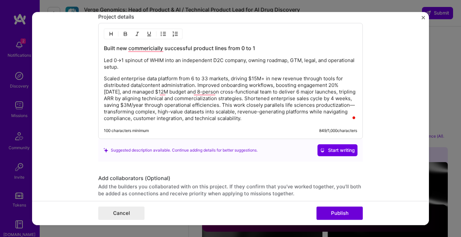
scroll to position [788, 0]
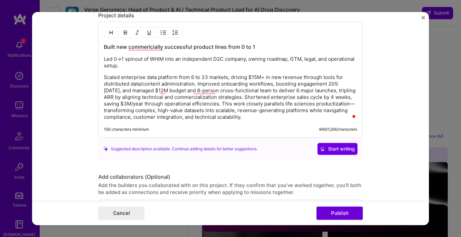
click at [146, 93] on p "Scaled enterprise data platform from 6 to 33 markets, driving $15M+ in new reve…" at bounding box center [231, 97] width 254 height 46
drag, startPoint x: 198, startPoint y: 84, endPoint x: 195, endPoint y: 80, distance: 4.3
click at [198, 84] on p "Scaled enterprise data platform from 6 to 33 markets, driving $15M+ in new reve…" at bounding box center [231, 97] width 254 height 46
drag, startPoint x: 285, startPoint y: 56, endPoint x: 316, endPoint y: 133, distance: 82.3
click at [315, 133] on div "Built new commericially successful product lines from 0 to 1 Led 0→1 spinout of…" at bounding box center [230, 80] width 265 height 116
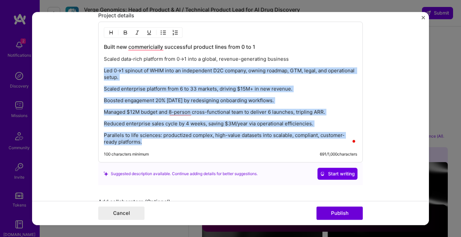
drag, startPoint x: 155, startPoint y: 141, endPoint x: 80, endPoint y: 65, distance: 106.3
click at [80, 65] on form "Project title Videri Company VIDERI Inc. Project industry Industry 1 Project Li…" at bounding box center [230, 118] width 397 height 213
click at [160, 34] on button "button" at bounding box center [164, 32] width 10 height 8
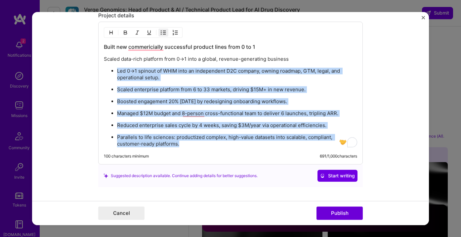
click at [221, 107] on ul "Led 0→1 spinout of WHIM into an independent D2C company, owning roadmap, GTM, l…" at bounding box center [231, 107] width 254 height 80
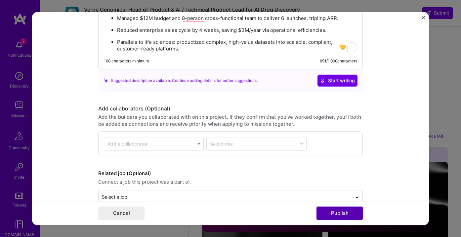
scroll to position [885, 0]
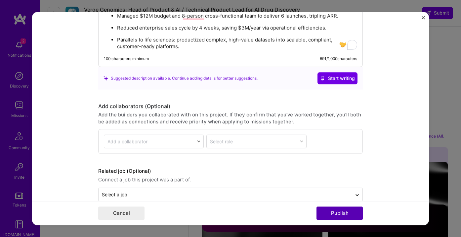
click at [348, 214] on button "Publish" at bounding box center [340, 212] width 46 height 13
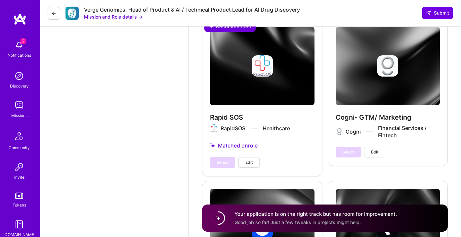
scroll to position [1460, 0]
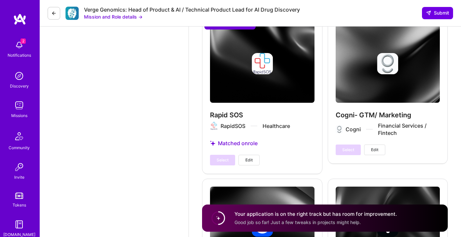
click at [387, 79] on div "Cogni- GTM/ Marketing Cogni Financial Services / Fintech Select Edit" at bounding box center [388, 90] width 120 height 147
click at [378, 153] on button "Edit" at bounding box center [374, 149] width 21 height 11
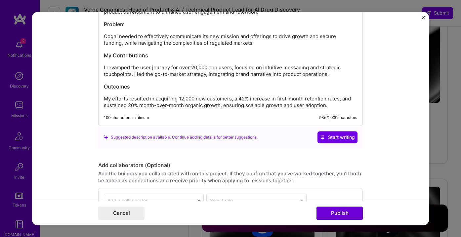
scroll to position [789, 0]
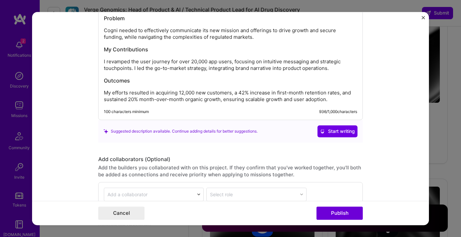
click at [423, 19] on button "Close" at bounding box center [423, 19] width 3 height 7
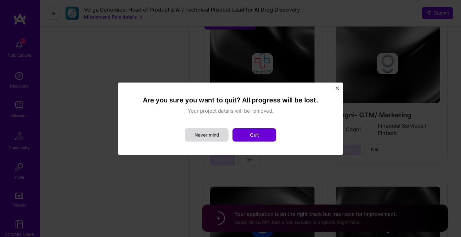
click at [204, 132] on button "Never mind" at bounding box center [207, 134] width 44 height 13
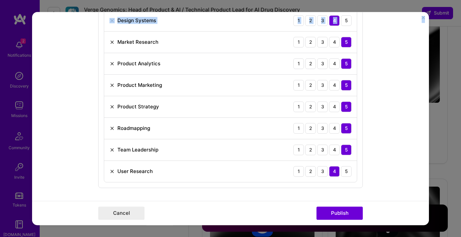
click at [429, 17] on div "Project title Cogni- GTM/ Marketing Company Cogni Project industry Industry 1 P…" at bounding box center [230, 118] width 461 height 237
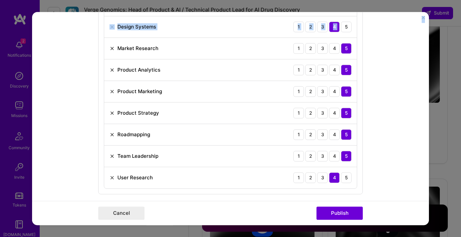
click at [422, 19] on button "Close" at bounding box center [423, 19] width 3 height 7
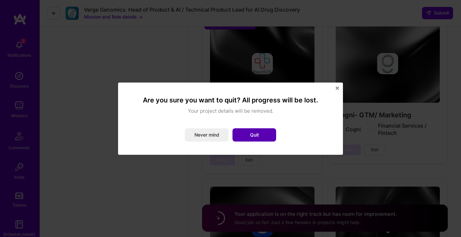
click at [252, 136] on button "Quit" at bounding box center [255, 134] width 44 height 13
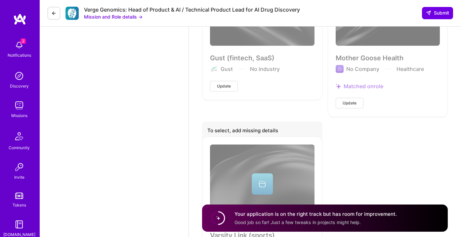
scroll to position [1999, 0]
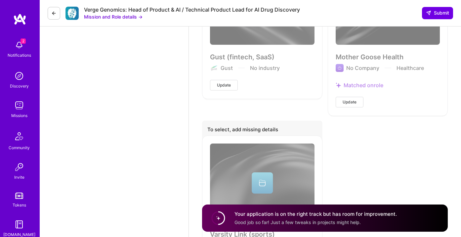
click at [349, 105] on button "Update" at bounding box center [350, 102] width 28 height 11
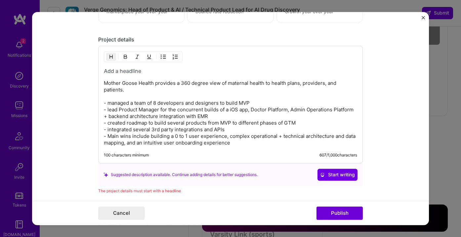
scroll to position [685, 0]
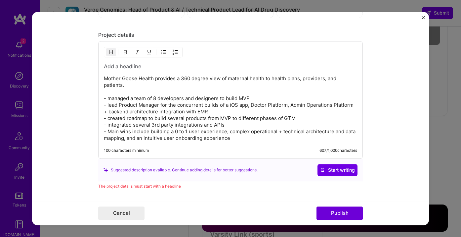
drag, startPoint x: 243, startPoint y: 140, endPoint x: 239, endPoint y: 138, distance: 4.5
click at [239, 138] on p "Mother Goose Health provides a 360 degree view of maternal health to health pla…" at bounding box center [231, 108] width 254 height 66
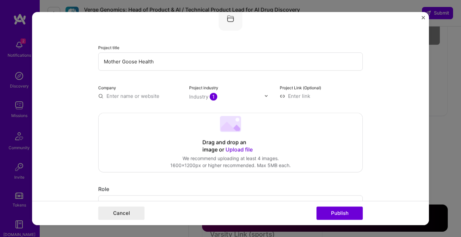
scroll to position [74, 0]
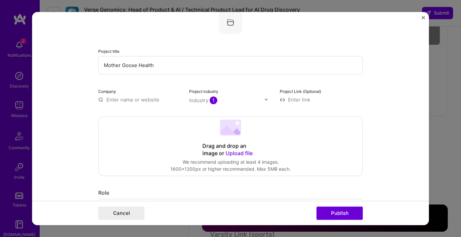
click at [138, 100] on input "text" at bounding box center [139, 99] width 83 height 7
paste input "Mother Goose Health [URL][DOMAIN_NAME]"
drag, startPoint x: 110, startPoint y: 99, endPoint x: 152, endPoint y: 100, distance: 42.1
click at [99, 99] on input "Mother Goose Health [URL][DOMAIN_NAME]" at bounding box center [139, 99] width 83 height 7
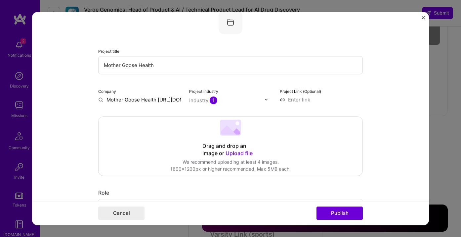
click at [152, 100] on input "Mother Goose Health [URL][DOMAIN_NAME]" at bounding box center [139, 99] width 83 height 7
drag, startPoint x: 124, startPoint y: 96, endPoint x: 103, endPoint y: 84, distance: 24.0
click at [47, 90] on form "This project is missing details. To be able to apply to missions with this proj…" at bounding box center [230, 118] width 397 height 213
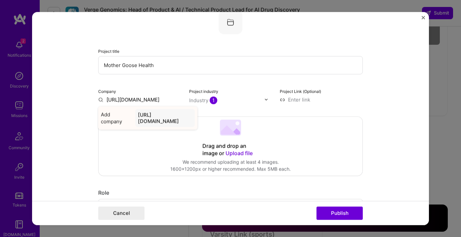
type input "[URL][DOMAIN_NAME]"
click at [190, 112] on div "[URL][DOMAIN_NAME]" at bounding box center [165, 118] width 60 height 18
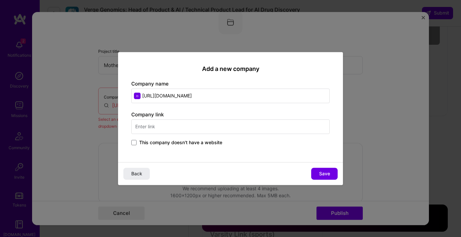
click at [200, 99] on input "[URL][DOMAIN_NAME]" at bounding box center [230, 95] width 199 height 15
click at [191, 124] on input "text" at bounding box center [230, 126] width 199 height 15
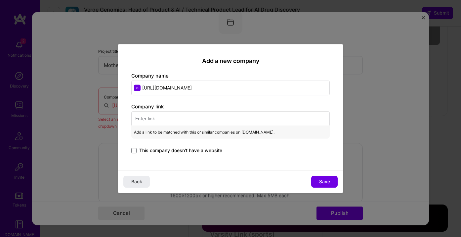
paste input "Mother Goose Health [URL][DOMAIN_NAME]"
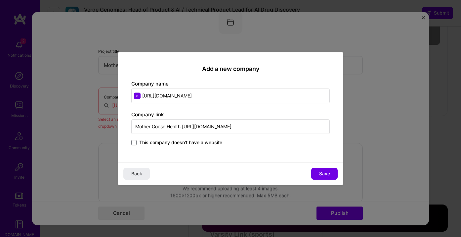
drag, startPoint x: 185, startPoint y: 128, endPoint x: 106, endPoint y: 124, distance: 78.5
click at [106, 124] on div "Add a new company Company name [URL][DOMAIN_NAME] Company link Mother Goose Hea…" at bounding box center [230, 118] width 461 height 237
type input "[URL][DOMAIN_NAME]"
drag, startPoint x: 267, startPoint y: 98, endPoint x: 69, endPoint y: 81, distance: 199.3
click at [69, 80] on div "Add a new company Company name [URL][DOMAIN_NAME] Company link [URL][DOMAIN_NAM…" at bounding box center [230, 118] width 461 height 237
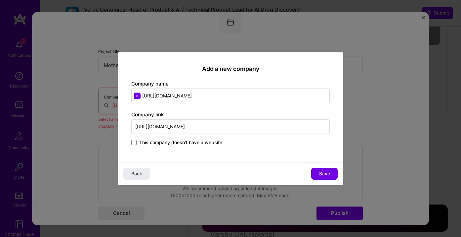
paste input "Mother Goose Health"
type input "Mother Goose Health"
click at [324, 173] on span "Save" at bounding box center [324, 173] width 11 height 7
type input "Mother Goose Health"
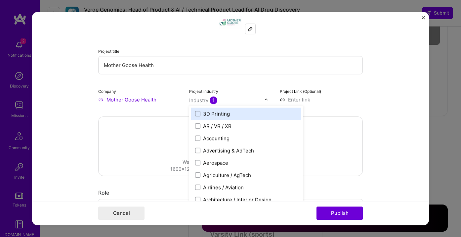
click at [192, 100] on div "Industry 1" at bounding box center [203, 100] width 28 height 7
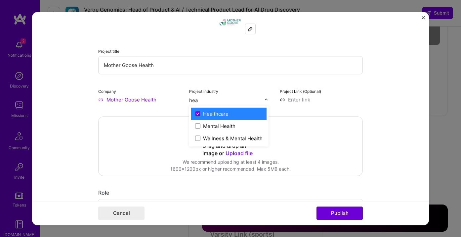
type input "heal"
click at [232, 138] on div "Wellness & Mental Health" at bounding box center [233, 138] width 60 height 7
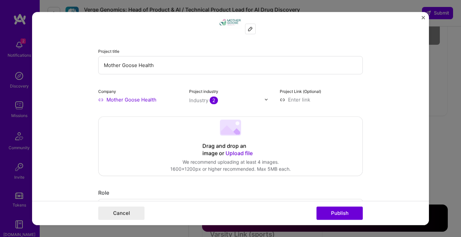
click at [397, 92] on form "This project is missing details. To be able to apply to missions with this proj…" at bounding box center [230, 118] width 397 height 213
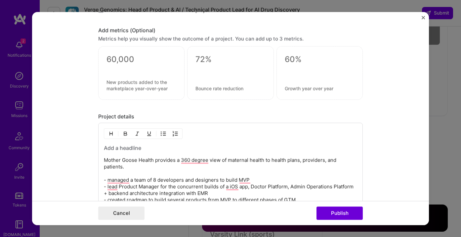
scroll to position [620, 0]
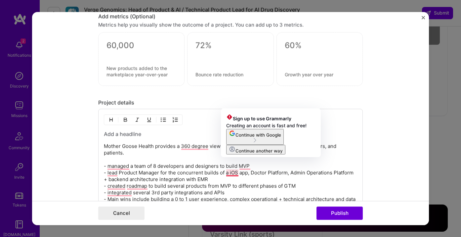
click at [147, 185] on p "Mother Goose Health provides a 360 degree view of maternal health to health pla…" at bounding box center [231, 176] width 254 height 66
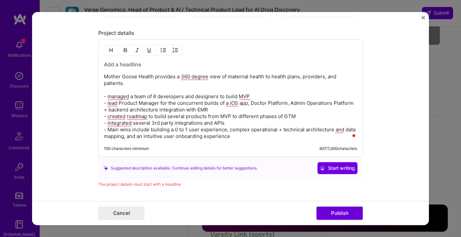
scroll to position [725, 0]
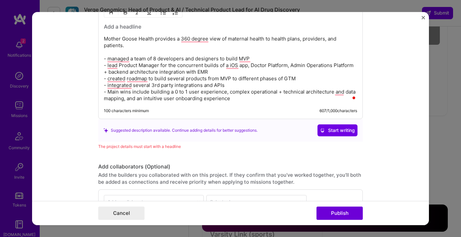
click at [443, 119] on div "This project is missing details. To be able to apply to missions with this proj…" at bounding box center [230, 118] width 461 height 237
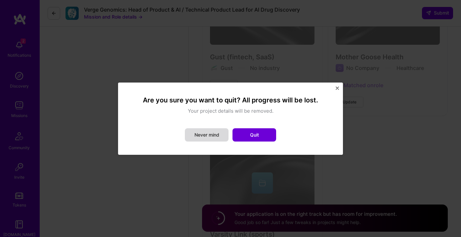
click at [208, 136] on button "Never mind" at bounding box center [207, 134] width 44 height 13
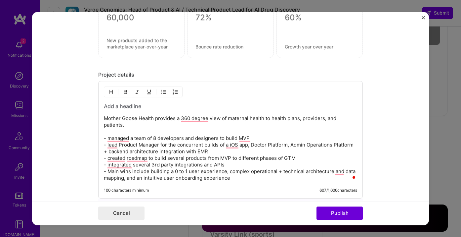
scroll to position [642, 0]
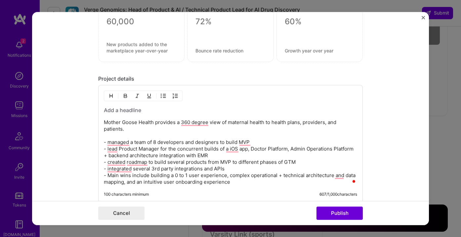
click at [216, 137] on p "Mother Goose Health provides a 360 degree view of maternal health to health pla…" at bounding box center [231, 152] width 254 height 66
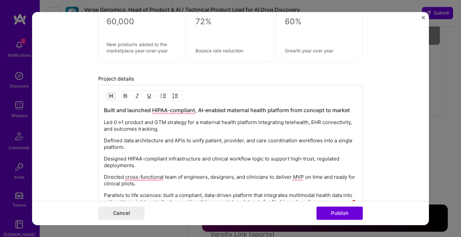
scroll to position [699, 0]
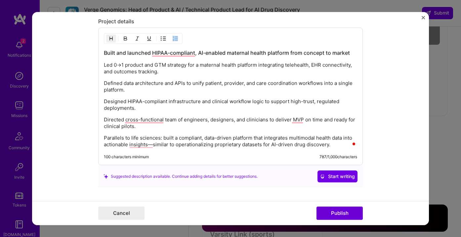
drag, startPoint x: 214, startPoint y: 149, endPoint x: 221, endPoint y: 145, distance: 7.6
click at [208, 146] on div "Built and launched HIPAA-compliant, AI-enabled maternal health platform from co…" at bounding box center [230, 95] width 265 height 137
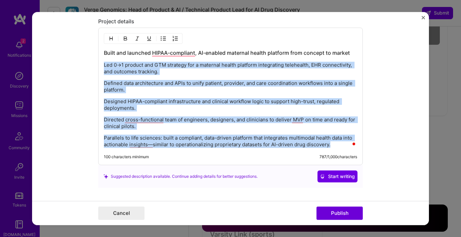
drag, startPoint x: 317, startPoint y: 137, endPoint x: 105, endPoint y: 62, distance: 224.5
click at [101, 63] on div "Built and launched HIPAA-compliant, AI-enabled maternal health platform from co…" at bounding box center [230, 95] width 265 height 137
click at [162, 38] on img "button" at bounding box center [163, 38] width 5 height 5
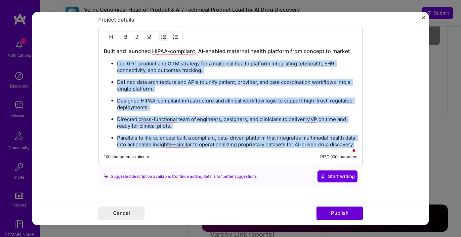
scroll to position [704, 0]
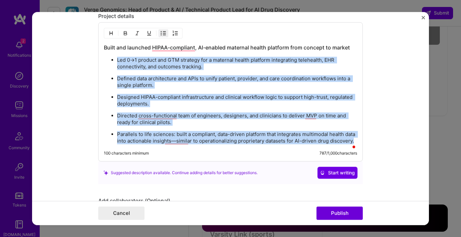
click at [181, 135] on p "Parallels to life sciences: built a compliant, data-driven platform that integr…" at bounding box center [237, 137] width 240 height 13
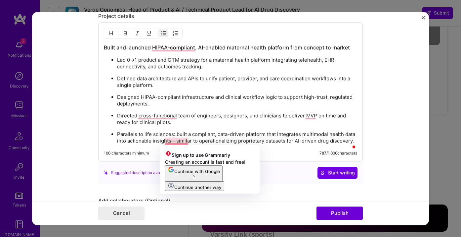
click at [186, 143] on p "Parallels to life sciences: built a compliant, data-driven platform that integr…" at bounding box center [237, 137] width 240 height 13
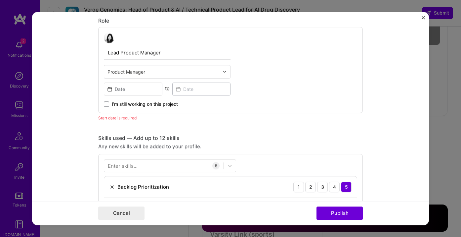
scroll to position [253, 0]
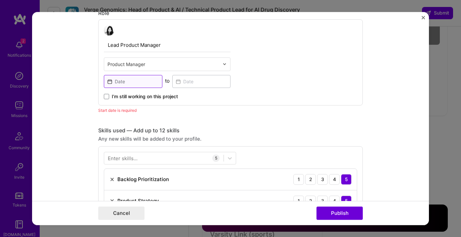
click at [137, 82] on input at bounding box center [133, 81] width 59 height 13
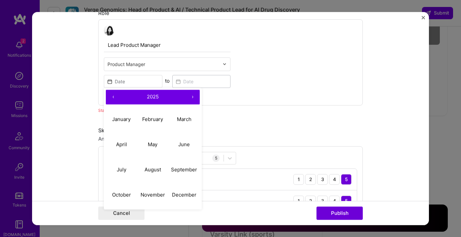
click at [114, 96] on button "‹" at bounding box center [113, 97] width 15 height 15
click at [114, 97] on button "‹" at bounding box center [113, 97] width 15 height 15
click at [185, 143] on abbr "June" at bounding box center [184, 144] width 12 height 6
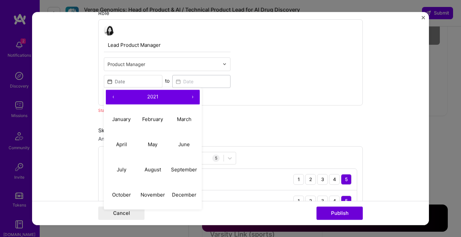
type input "[DATE]"
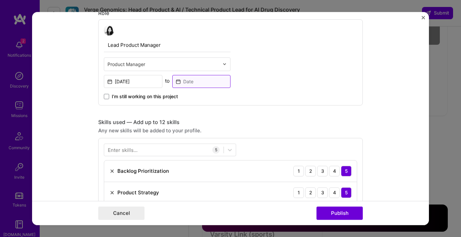
click at [198, 82] on input at bounding box center [201, 81] width 59 height 13
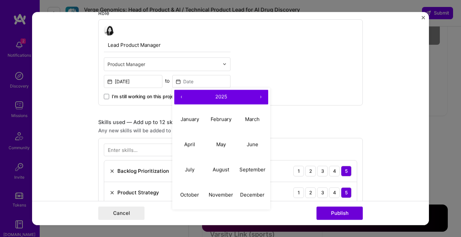
click at [180, 96] on button "‹" at bounding box center [181, 97] width 15 height 15
click at [180, 97] on button "‹" at bounding box center [181, 97] width 15 height 15
click at [199, 146] on button "April" at bounding box center [189, 144] width 31 height 25
type input "[DATE]"
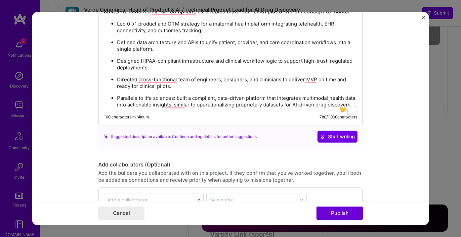
scroll to position [809, 0]
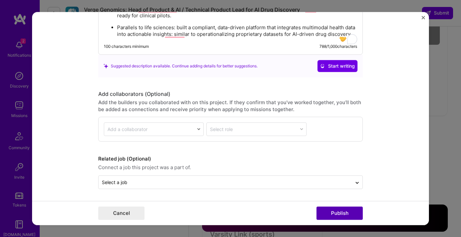
click at [343, 216] on button "Publish" at bounding box center [340, 212] width 46 height 13
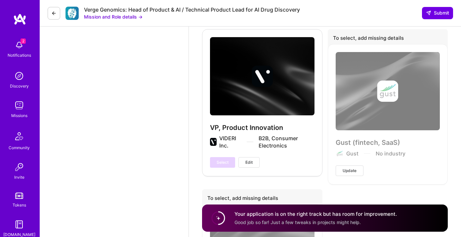
scroll to position [1958, 0]
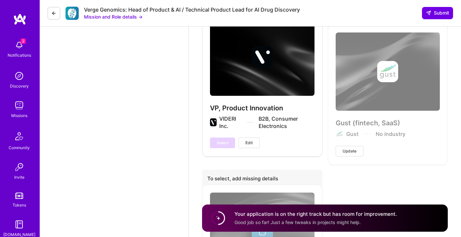
click at [255, 142] on button "Edit" at bounding box center [249, 142] width 21 height 11
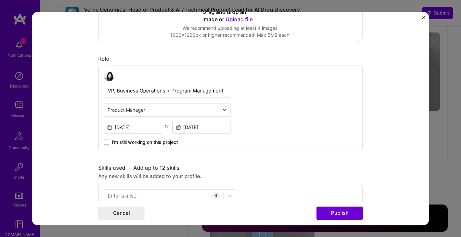
scroll to position [0, 0]
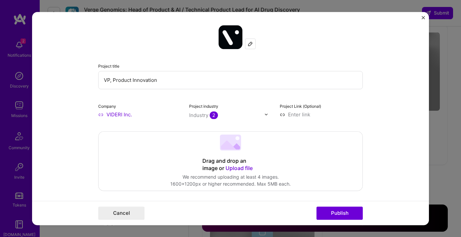
click at [425, 16] on form "Project title VP, Product Innovation Company VIDERI Inc. Project industry Indus…" at bounding box center [230, 118] width 397 height 213
click at [424, 19] on img "Close" at bounding box center [423, 17] width 3 height 3
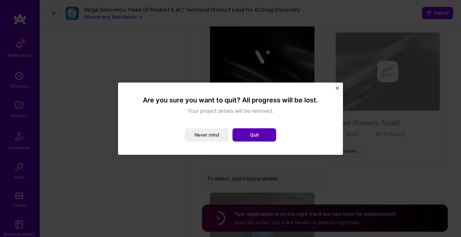
click at [253, 133] on button "Quit" at bounding box center [255, 134] width 44 height 13
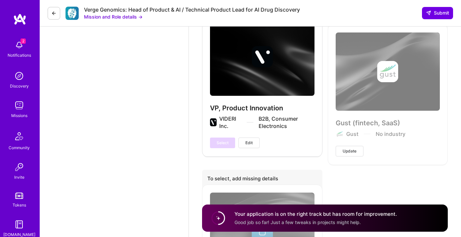
click at [355, 153] on span "Update" at bounding box center [350, 151] width 14 height 6
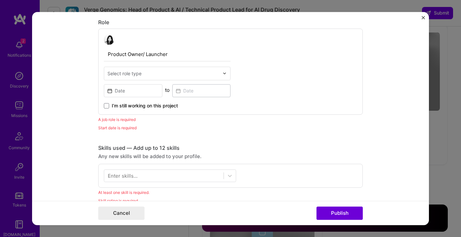
scroll to position [243, 0]
click at [134, 74] on div "Select role type" at bounding box center [125, 74] width 34 height 7
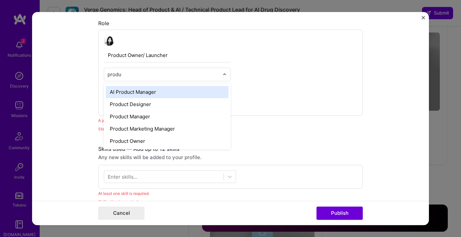
type input "produc"
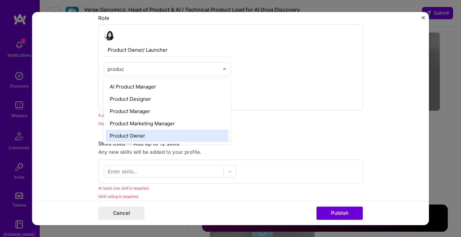
click at [123, 143] on div "AI Product Manager Product Designer Product Manager Product Marketing Manager P…" at bounding box center [167, 110] width 127 height 65
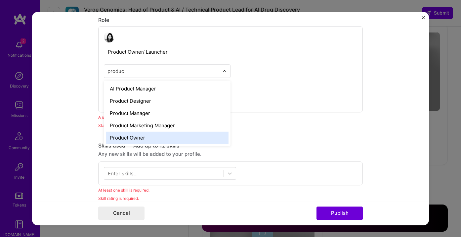
scroll to position [248, 0]
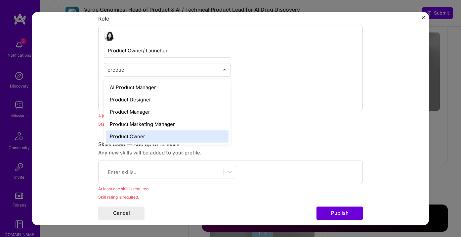
click at [123, 136] on div "Product Owner" at bounding box center [167, 136] width 123 height 12
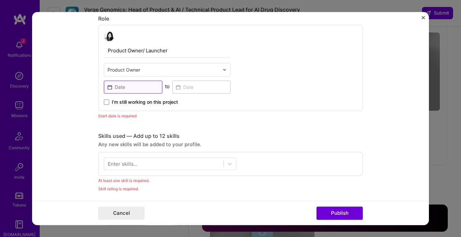
click at [125, 84] on input at bounding box center [133, 86] width 59 height 13
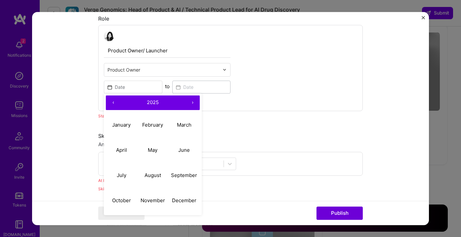
click at [111, 101] on button "‹" at bounding box center [113, 102] width 15 height 15
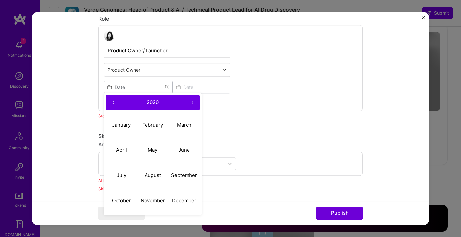
click at [111, 101] on button "‹" at bounding box center [113, 102] width 15 height 15
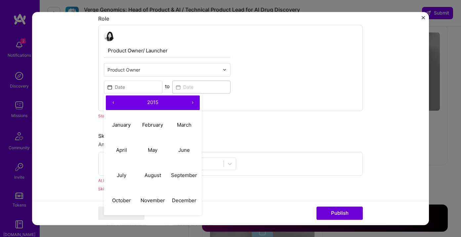
click at [112, 102] on button "‹" at bounding box center [113, 102] width 15 height 15
click at [153, 178] on button "August" at bounding box center [152, 175] width 31 height 25
type input "[DATE]"
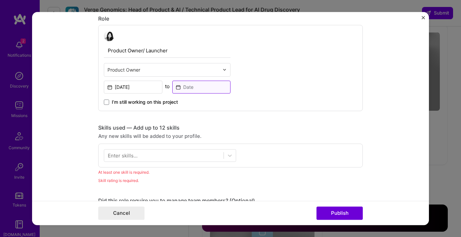
click at [189, 88] on input at bounding box center [201, 86] width 59 height 13
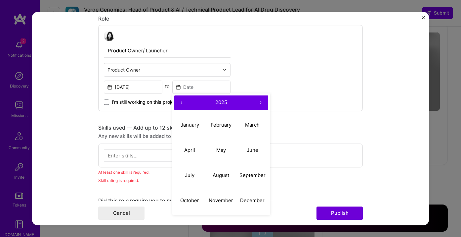
click at [184, 104] on button "‹" at bounding box center [181, 102] width 15 height 15
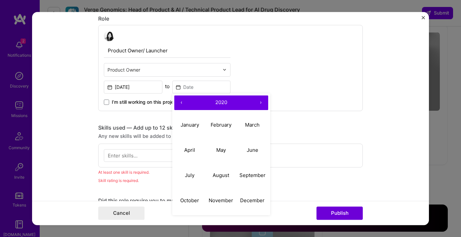
click at [184, 104] on button "‹" at bounding box center [181, 102] width 15 height 15
drag, startPoint x: 218, startPoint y: 152, endPoint x: 278, endPoint y: 108, distance: 74.9
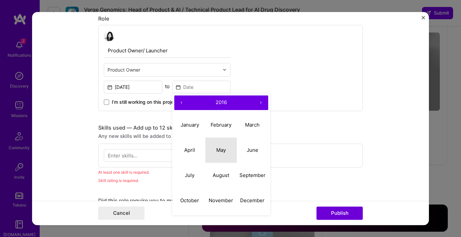
click at [218, 152] on abbr "May" at bounding box center [221, 150] width 10 height 6
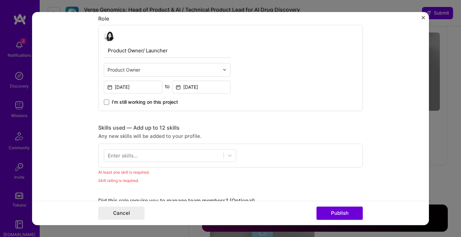
type input "[DATE]"
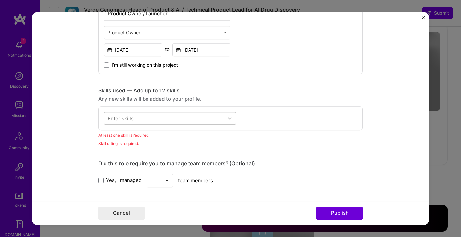
click at [168, 114] on div at bounding box center [163, 118] width 119 height 11
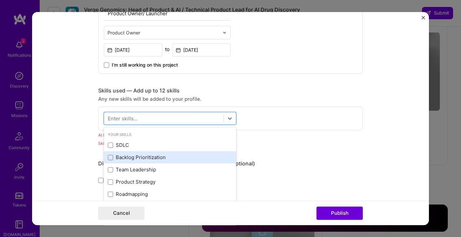
drag, startPoint x: 150, startPoint y: 154, endPoint x: 146, endPoint y: 163, distance: 9.3
click at [150, 154] on div "Backlog Prioritization" at bounding box center [170, 157] width 124 height 7
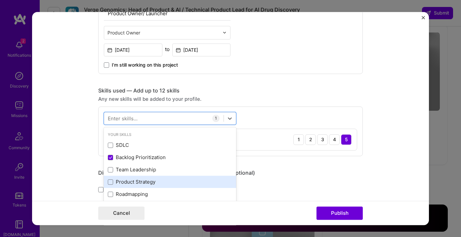
click at [140, 180] on div "Product Strategy" at bounding box center [170, 181] width 124 height 7
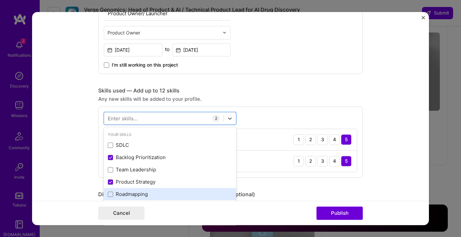
drag, startPoint x: 139, startPoint y: 195, endPoint x: 143, endPoint y: 193, distance: 4.8
click at [139, 195] on div "Roadmapping" at bounding box center [170, 194] width 124 height 7
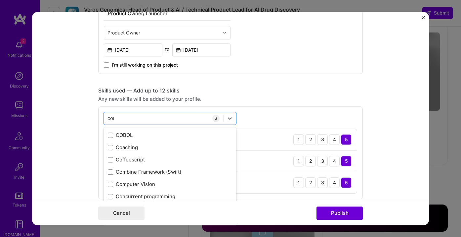
scroll to position [0, 0]
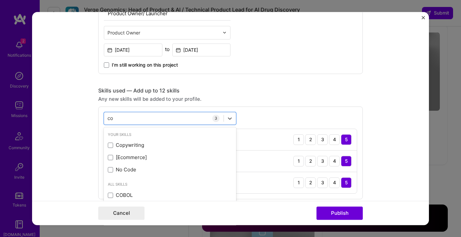
type input "c"
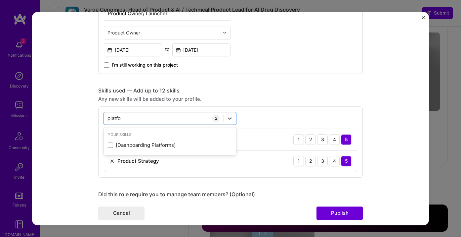
click at [146, 143] on div "[Dashboarding Platforms]" at bounding box center [170, 145] width 124 height 7
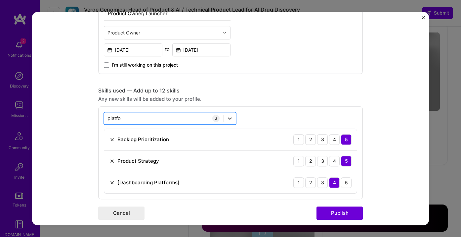
drag, startPoint x: 126, startPoint y: 119, endPoint x: 110, endPoint y: 119, distance: 15.9
click at [105, 119] on div "platfo platfo" at bounding box center [163, 118] width 119 height 11
drag, startPoint x: 124, startPoint y: 118, endPoint x: 105, endPoint y: 118, distance: 18.9
click at [105, 118] on div "platfo platfo" at bounding box center [163, 118] width 119 height 11
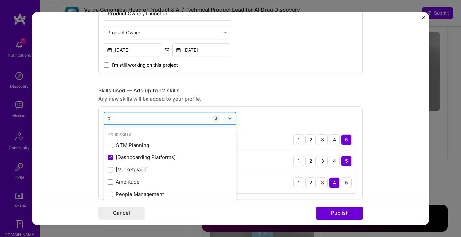
type input "p"
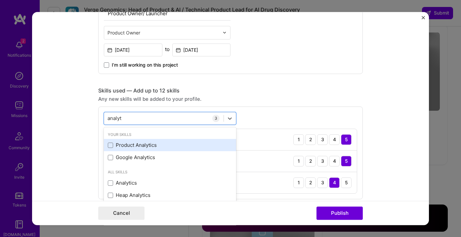
click at [113, 142] on div "Product Analytics" at bounding box center [170, 145] width 124 height 7
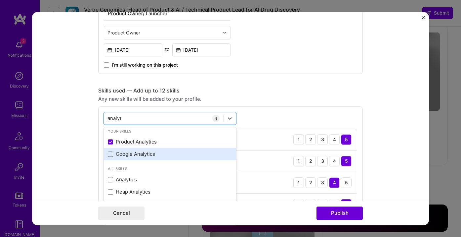
scroll to position [3, 0]
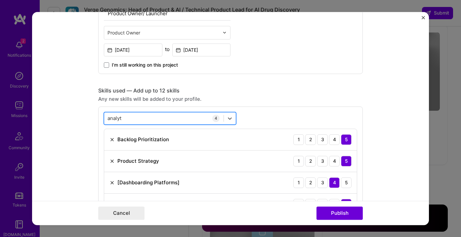
drag, startPoint x: 125, startPoint y: 118, endPoint x: 109, endPoint y: 116, distance: 15.7
click at [109, 116] on div "analyt analyt" at bounding box center [163, 118] width 119 height 11
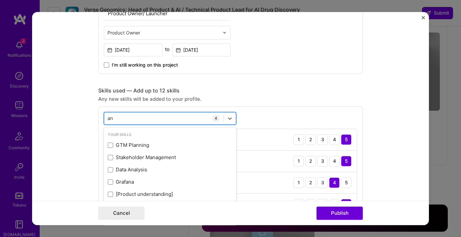
type input "a"
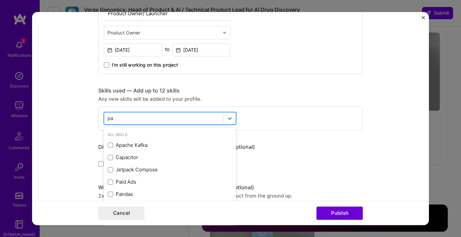
type input "p"
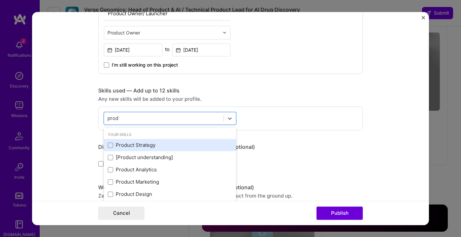
click at [117, 142] on div "Product Strategy" at bounding box center [170, 145] width 124 height 7
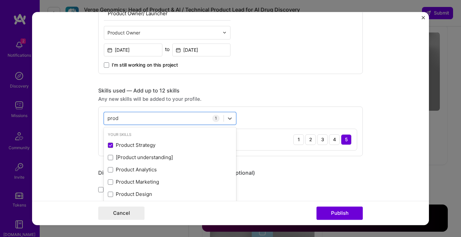
click at [239, 95] on div "Skills used — Add up to 12 skills Any new skills will be added to your profile.…" at bounding box center [230, 121] width 265 height 69
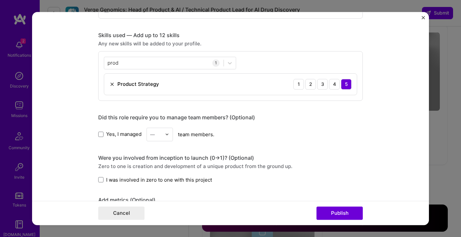
scroll to position [343, 0]
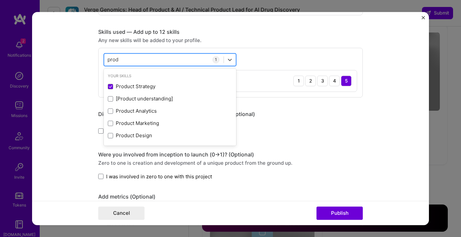
click at [159, 59] on div "prod prod" at bounding box center [163, 59] width 119 height 11
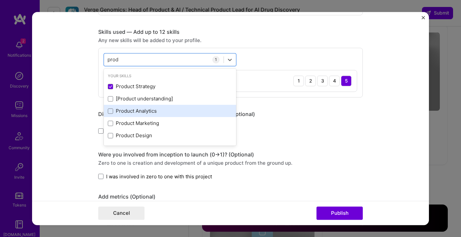
click at [150, 111] on div "Product Analytics" at bounding box center [170, 111] width 124 height 7
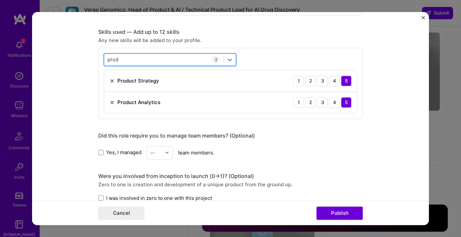
click at [159, 61] on div "prod prod" at bounding box center [163, 59] width 119 height 11
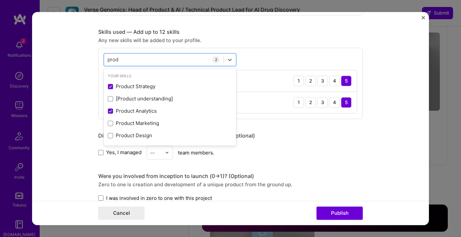
drag, startPoint x: 119, startPoint y: 58, endPoint x: 98, endPoint y: 58, distance: 21.5
click at [98, 58] on div "option Product Analytics, selected. option Product Strategy selected, 0 of 2. 5…" at bounding box center [230, 83] width 265 height 71
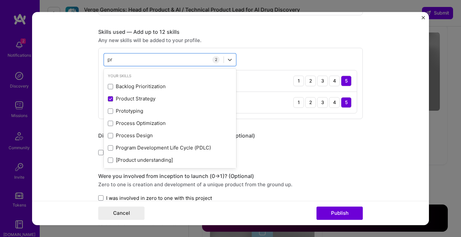
type input "p"
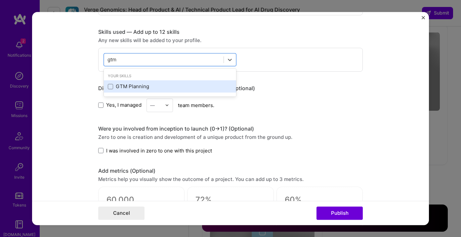
click at [127, 85] on div "GTM Planning" at bounding box center [170, 86] width 124 height 7
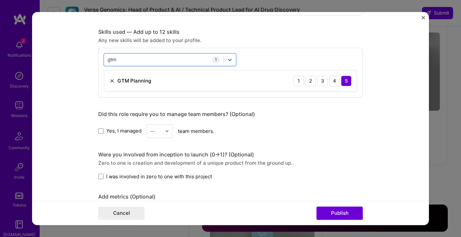
drag, startPoint x: 121, startPoint y: 60, endPoint x: 97, endPoint y: 58, distance: 23.6
click at [97, 58] on form "This project is missing details. To be able to apply to missions with this proj…" at bounding box center [230, 118] width 397 height 213
click at [254, 100] on div "This project is missing details. To be able to apply to missions with this proj…" at bounding box center [230, 112] width 265 height 860
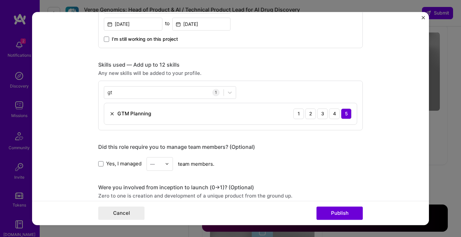
scroll to position [310, 0]
click at [217, 93] on div "1" at bounding box center [216, 93] width 7 height 7
click at [229, 94] on icon at bounding box center [230, 92] width 7 height 7
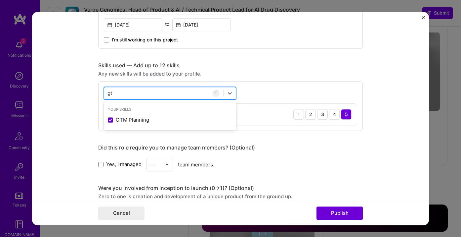
type input "g"
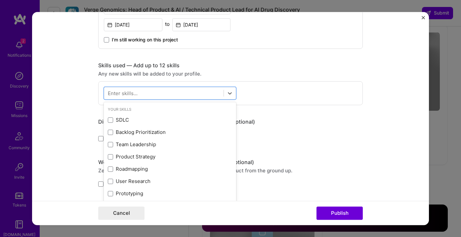
click at [306, 84] on div "option GTM Planning, deselected. option GTM Planning focused, 0 of 2. 386 resul…" at bounding box center [230, 93] width 265 height 24
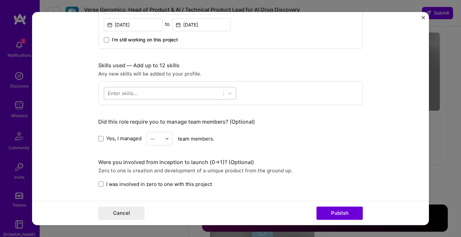
click at [174, 98] on div at bounding box center [163, 92] width 119 height 11
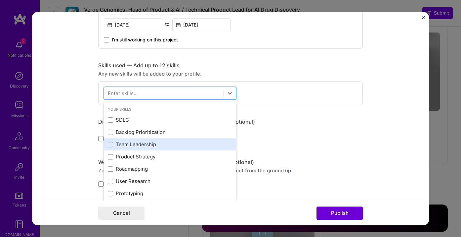
click at [142, 143] on div "Team Leadership" at bounding box center [170, 144] width 124 height 7
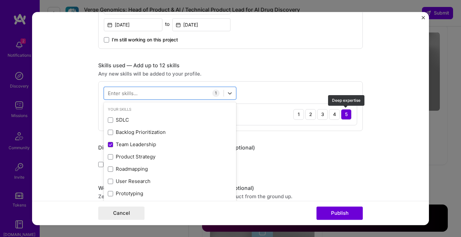
drag, startPoint x: 347, startPoint y: 113, endPoint x: 241, endPoint y: 119, distance: 105.4
click at [346, 113] on div "5" at bounding box center [346, 114] width 11 height 11
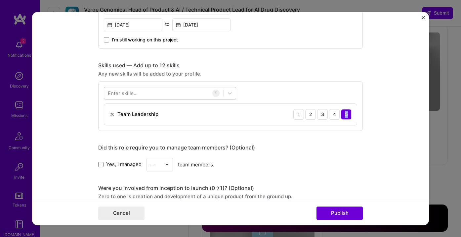
click at [163, 92] on div at bounding box center [163, 92] width 119 height 11
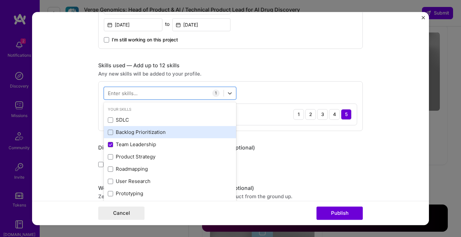
click at [144, 129] on div "Backlog Prioritization" at bounding box center [170, 132] width 124 height 7
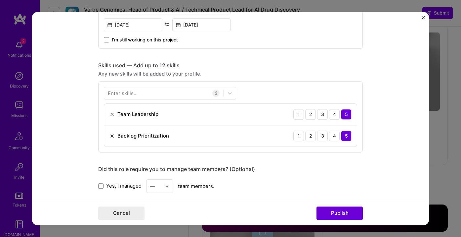
click at [344, 114] on div "5" at bounding box center [346, 114] width 11 height 11
click at [146, 90] on div at bounding box center [163, 92] width 119 height 11
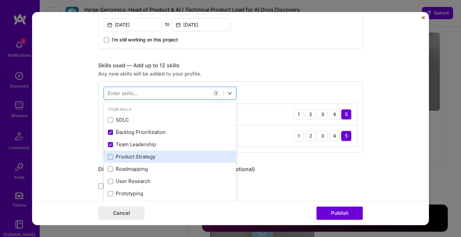
click at [136, 157] on div "Product Strategy" at bounding box center [170, 156] width 124 height 7
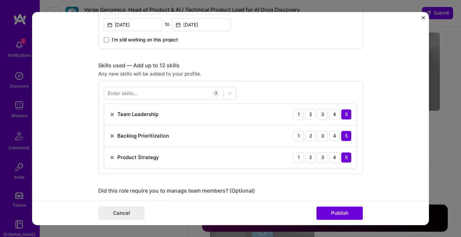
click at [348, 157] on div "5" at bounding box center [346, 157] width 11 height 11
click at [165, 94] on div at bounding box center [163, 92] width 119 height 11
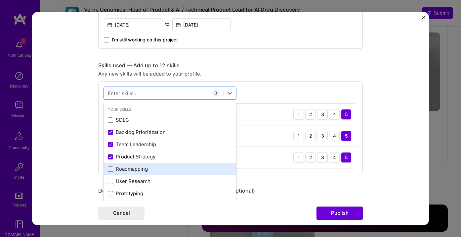
drag, startPoint x: 135, startPoint y: 169, endPoint x: 192, endPoint y: 166, distance: 57.4
click at [135, 169] on div "Roadmapping" at bounding box center [170, 169] width 124 height 7
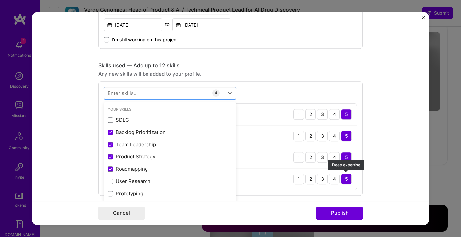
drag, startPoint x: 348, startPoint y: 177, endPoint x: 299, endPoint y: 171, distance: 49.0
click at [348, 177] on div "5" at bounding box center [346, 178] width 11 height 11
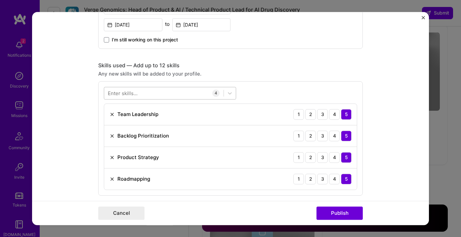
click at [154, 94] on div at bounding box center [163, 92] width 119 height 11
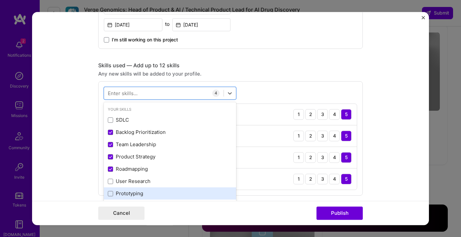
click at [135, 195] on div "Prototyping" at bounding box center [170, 193] width 124 height 7
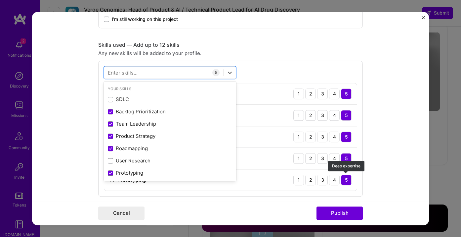
click at [346, 179] on div "5" at bounding box center [346, 179] width 11 height 11
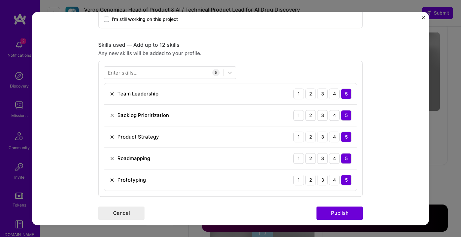
scroll to position [329, 0]
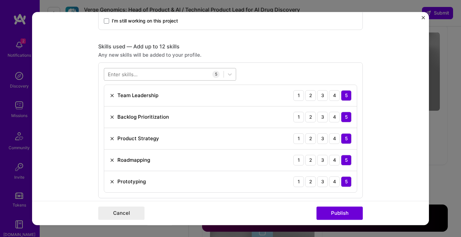
click at [145, 72] on div at bounding box center [163, 74] width 119 height 11
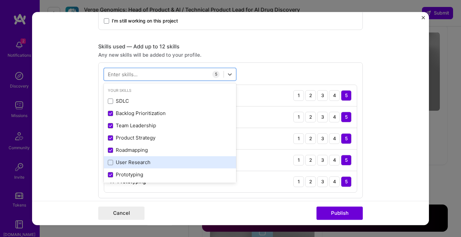
click at [127, 163] on div "User Research" at bounding box center [170, 162] width 124 height 7
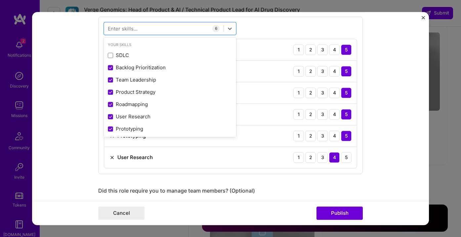
scroll to position [4, 0]
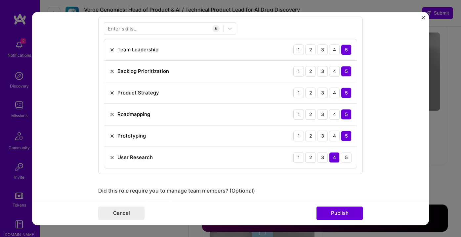
drag, startPoint x: 335, startPoint y: 158, endPoint x: 167, endPoint y: 99, distance: 178.1
click at [332, 157] on div "4" at bounding box center [334, 157] width 11 height 11
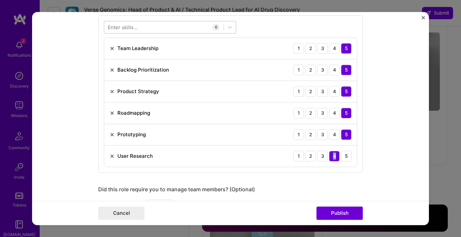
click at [162, 28] on div at bounding box center [163, 27] width 119 height 11
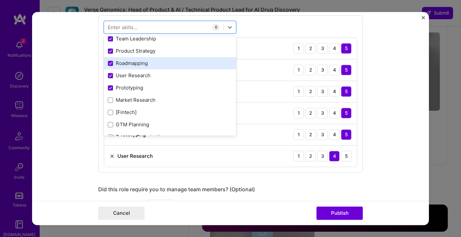
scroll to position [42, 0]
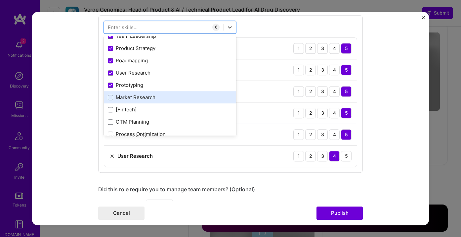
drag, startPoint x: 150, startPoint y: 99, endPoint x: 168, endPoint y: 102, distance: 18.5
click at [150, 98] on div "Market Research" at bounding box center [170, 97] width 124 height 7
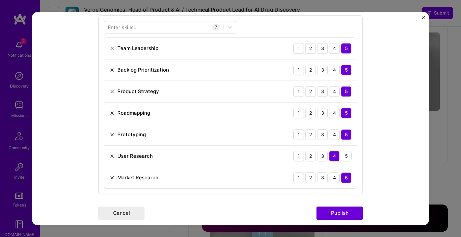
drag, startPoint x: 345, startPoint y: 179, endPoint x: 269, endPoint y: 143, distance: 83.5
click at [345, 178] on div "5" at bounding box center [346, 177] width 11 height 11
click at [133, 26] on div "Enter skills..." at bounding box center [123, 27] width 30 height 7
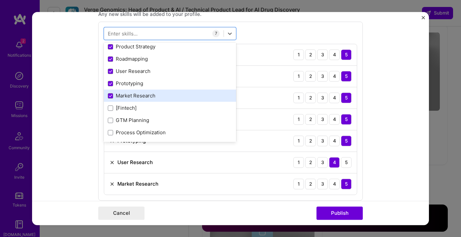
scroll to position [54, 0]
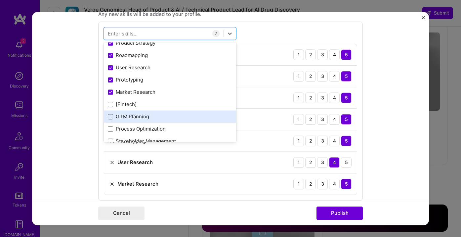
click at [111, 117] on span at bounding box center [110, 116] width 5 height 5
click at [0, 0] on input "checkbox" at bounding box center [0, 0] width 0 height 0
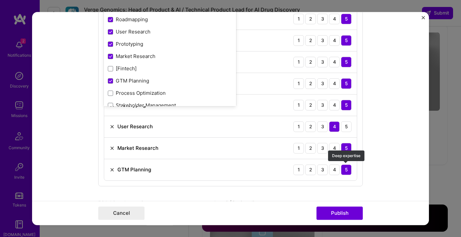
drag, startPoint x: 346, startPoint y: 170, endPoint x: 342, endPoint y: 168, distance: 4.9
click at [346, 170] on div "5" at bounding box center [346, 169] width 11 height 11
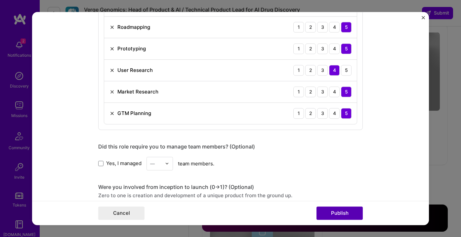
scroll to position [461, 0]
drag, startPoint x: 107, startPoint y: 161, endPoint x: 120, endPoint y: 164, distance: 13.8
click at [107, 161] on span "Yes, I managed" at bounding box center [123, 163] width 35 height 7
click at [0, 0] on input "Yes, I managed" at bounding box center [0, 0] width 0 height 0
click at [174, 163] on div "Yes, I managed — team members." at bounding box center [230, 164] width 265 height 14
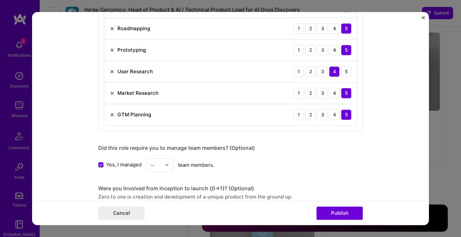
scroll to position [461, 0]
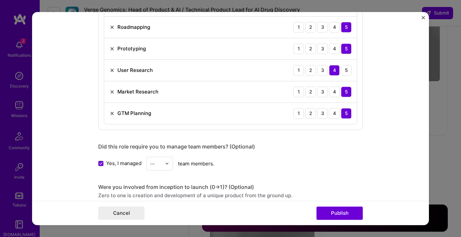
click at [168, 164] on img at bounding box center [167, 163] width 4 height 4
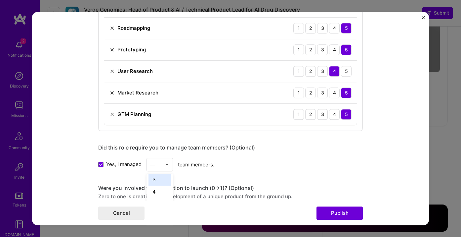
scroll to position [27, 0]
click at [162, 182] on div "3" at bounding box center [160, 179] width 23 height 12
click at [335, 167] on div "Yes, I managed 3 team members." at bounding box center [230, 165] width 265 height 14
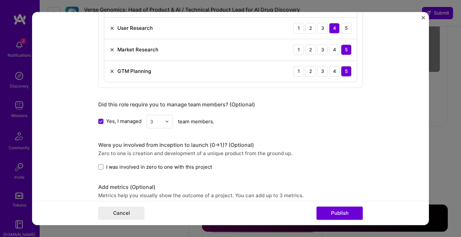
scroll to position [504, 0]
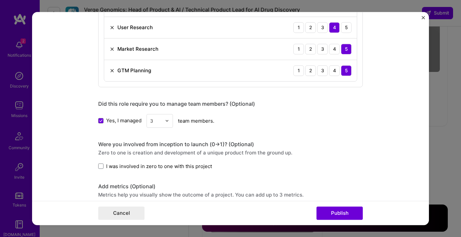
click at [118, 164] on span "I was involved in zero to one with this project" at bounding box center [159, 166] width 106 height 7
click at [0, 0] on input "I was involved in zero to one with this project" at bounding box center [0, 0] width 0 height 0
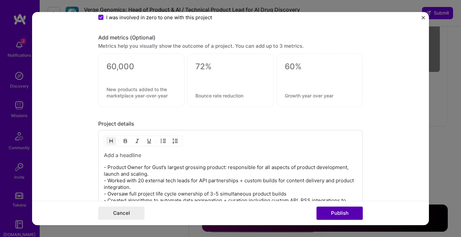
click at [323, 210] on button "Publish" at bounding box center [340, 212] width 46 height 13
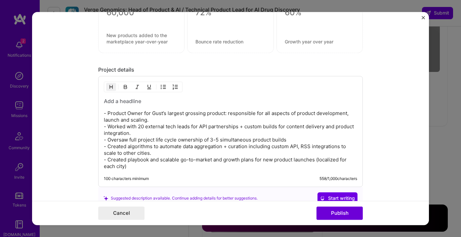
scroll to position [718, 0]
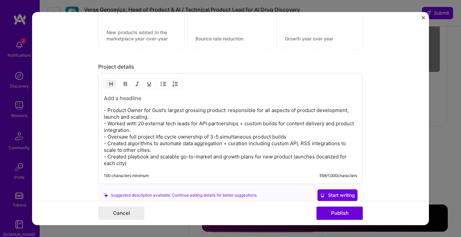
click at [199, 101] on h3 "To enrich screen reader interactions, please activate Accessibility in Grammarl…" at bounding box center [231, 97] width 254 height 7
click at [149, 94] on h3 "To enrich screen reader interactions, please activate Accessibility in Grammarl…" at bounding box center [231, 97] width 254 height 7
click at [149, 97] on h3 "To enrich screen reader interactions, please activate Accessibility in Grammarl…" at bounding box center [231, 97] width 254 height 7
click at [187, 97] on h3 "To enrich screen reader interactions, please activate Accessibility in Grammarl…" at bounding box center [231, 97] width 254 height 7
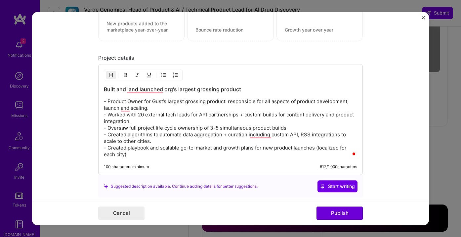
scroll to position [721, 0]
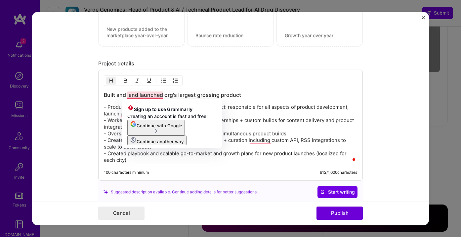
click at [137, 95] on h3 "Built and land launched org's largest grossing product" at bounding box center [231, 94] width 254 height 7
click at [130, 95] on h3 "Built and land launched org's largest grossing product" at bounding box center [231, 94] width 254 height 7
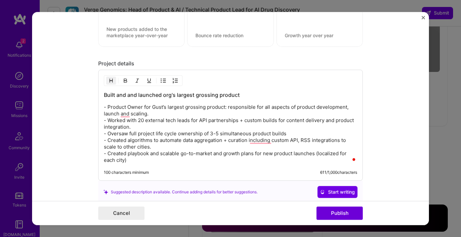
scroll to position [722, 0]
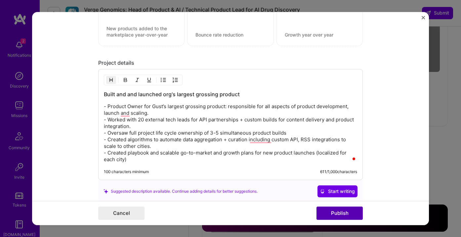
click at [338, 212] on button "Publish" at bounding box center [340, 212] width 46 height 13
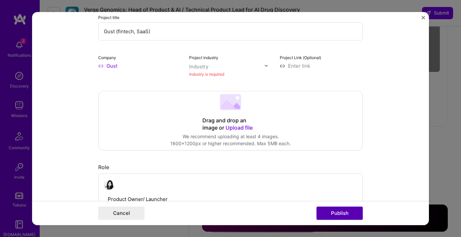
scroll to position [72, 0]
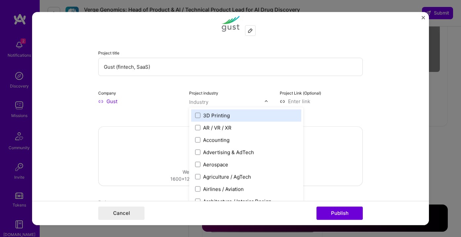
click at [214, 103] on input "text" at bounding box center [226, 101] width 75 height 7
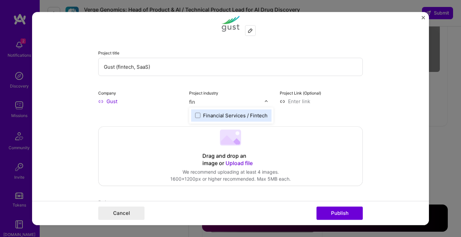
type input "fint"
click at [238, 113] on div "Financial Services / Fintech" at bounding box center [235, 115] width 65 height 7
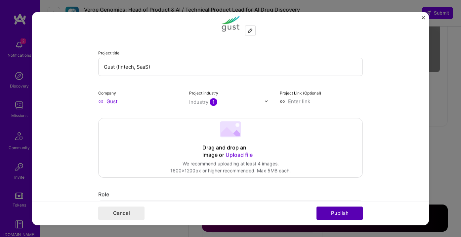
click at [344, 211] on button "Publish" at bounding box center [340, 212] width 46 height 13
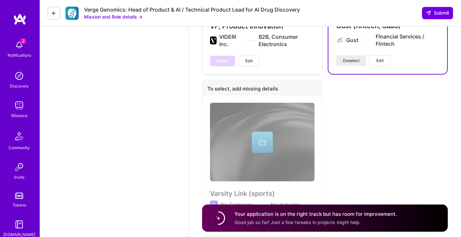
scroll to position [2044, 0]
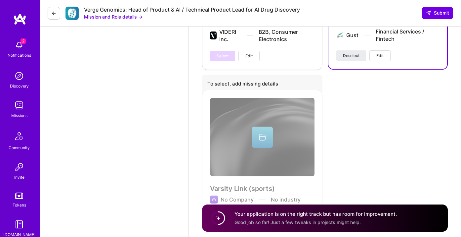
click at [219, 222] on circle at bounding box center [218, 218] width 13 height 13
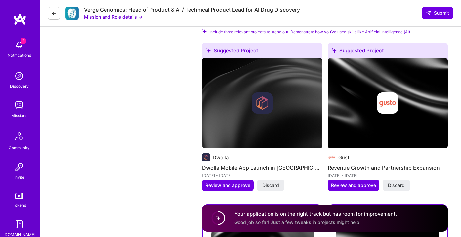
scroll to position [1113, 0]
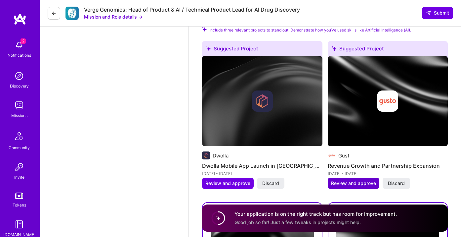
click at [360, 186] on span "Review and approve" at bounding box center [353, 183] width 45 height 7
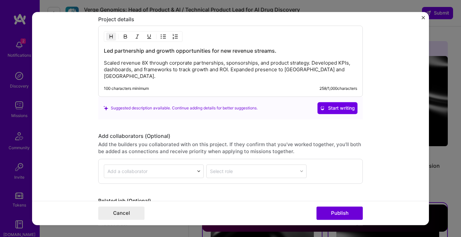
scroll to position [631, 0]
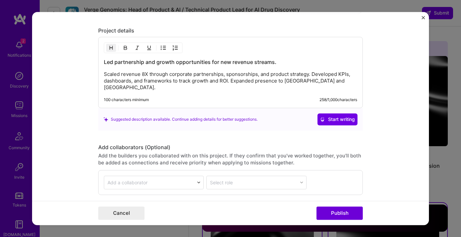
click at [295, 76] on p "Scaled revenue 8X through corporate partnerships, sponsorships, and product str…" at bounding box center [231, 81] width 254 height 20
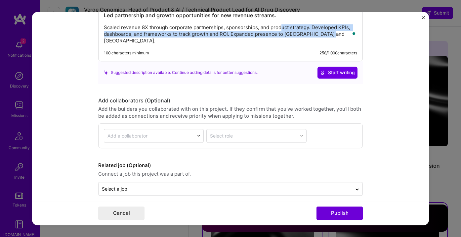
drag, startPoint x: 282, startPoint y: 28, endPoint x: 418, endPoint y: 34, distance: 136.5
click at [324, 40] on div "Led partnership and growth opportunities for new revenue streams. Scaled revenu…" at bounding box center [230, 25] width 265 height 71
click at [423, 18] on img "Close" at bounding box center [423, 17] width 3 height 3
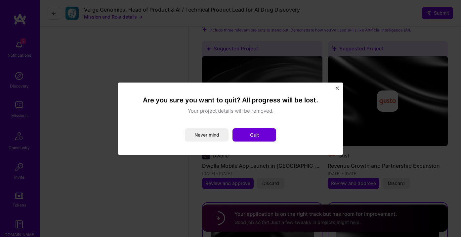
drag, startPoint x: 212, startPoint y: 134, endPoint x: 255, endPoint y: 134, distance: 42.4
click at [212, 134] on button "Never mind" at bounding box center [207, 134] width 44 height 13
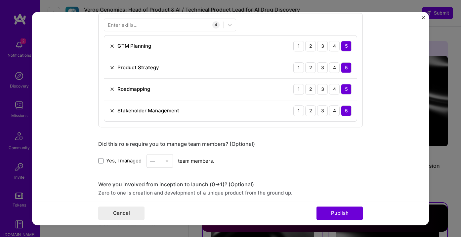
scroll to position [0, 0]
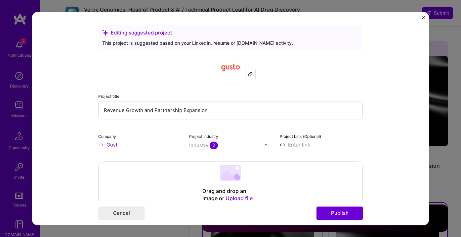
click at [422, 16] on div "Editing suggested project This project is suggested based on your LinkedIn, res…" at bounding box center [230, 118] width 397 height 213
click at [422, 17] on img "Close" at bounding box center [423, 17] width 3 height 3
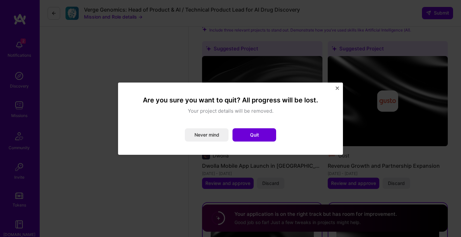
drag, startPoint x: 243, startPoint y: 133, endPoint x: 254, endPoint y: 134, distance: 10.9
click at [243, 133] on button "Quit" at bounding box center [255, 134] width 44 height 13
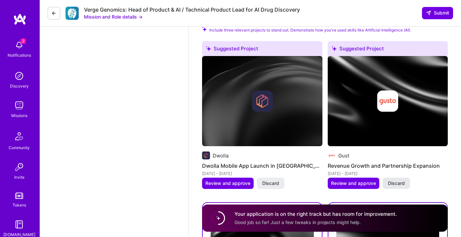
click at [405, 181] on button "Discard" at bounding box center [396, 182] width 27 height 11
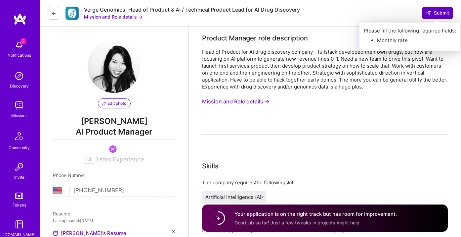
click at [436, 12] on span "Submit" at bounding box center [437, 13] width 23 height 7
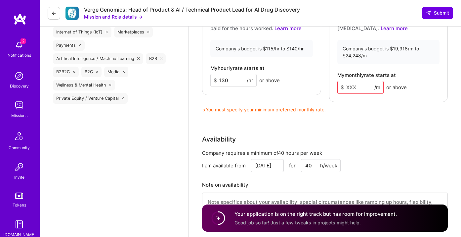
scroll to position [803, 0]
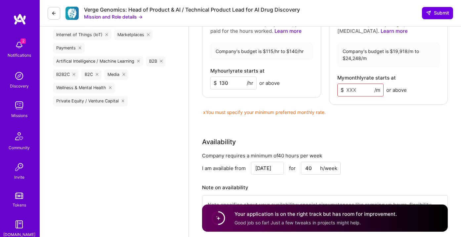
click at [359, 92] on input at bounding box center [361, 89] width 46 height 13
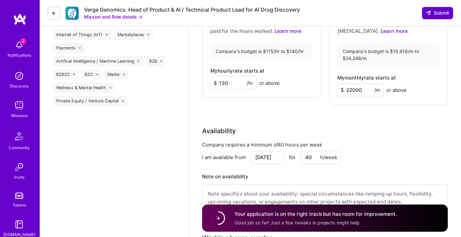
type input "22000"
click at [435, 14] on span "Submit" at bounding box center [437, 13] width 23 height 7
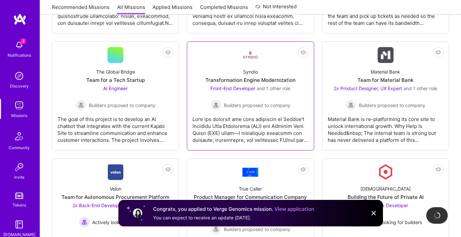
scroll to position [951, 0]
